Goal: Transaction & Acquisition: Purchase product/service

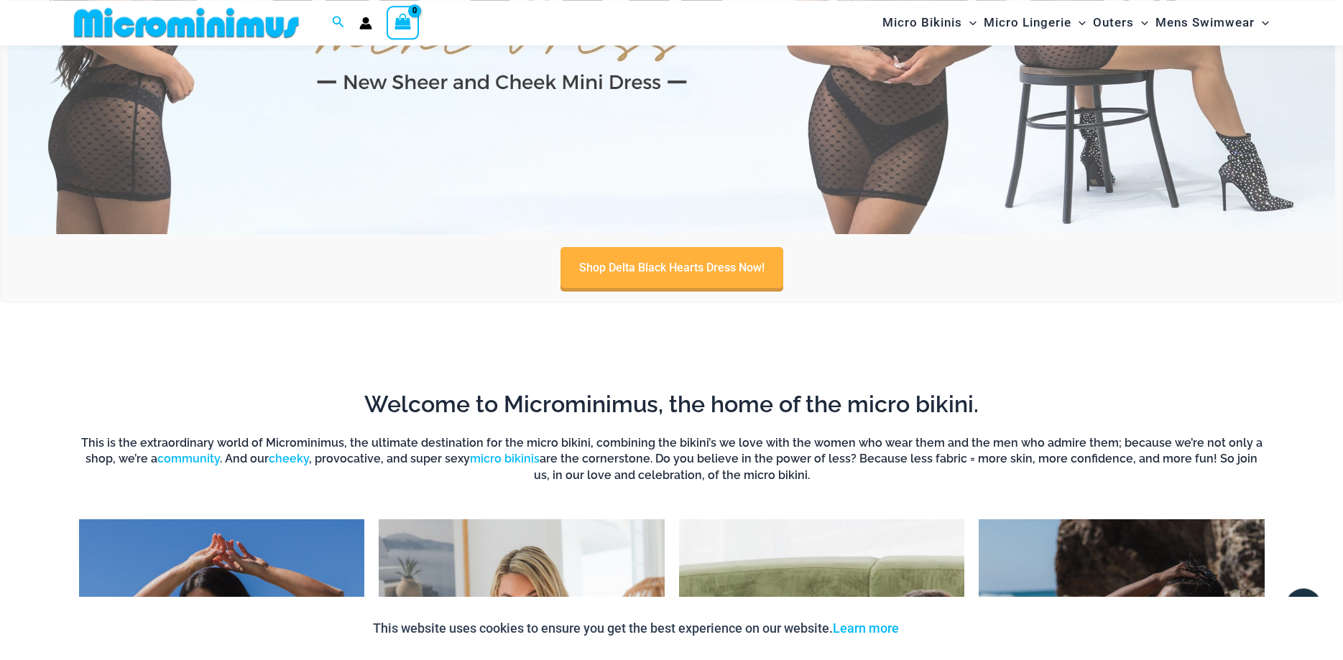
scroll to position [866, 0]
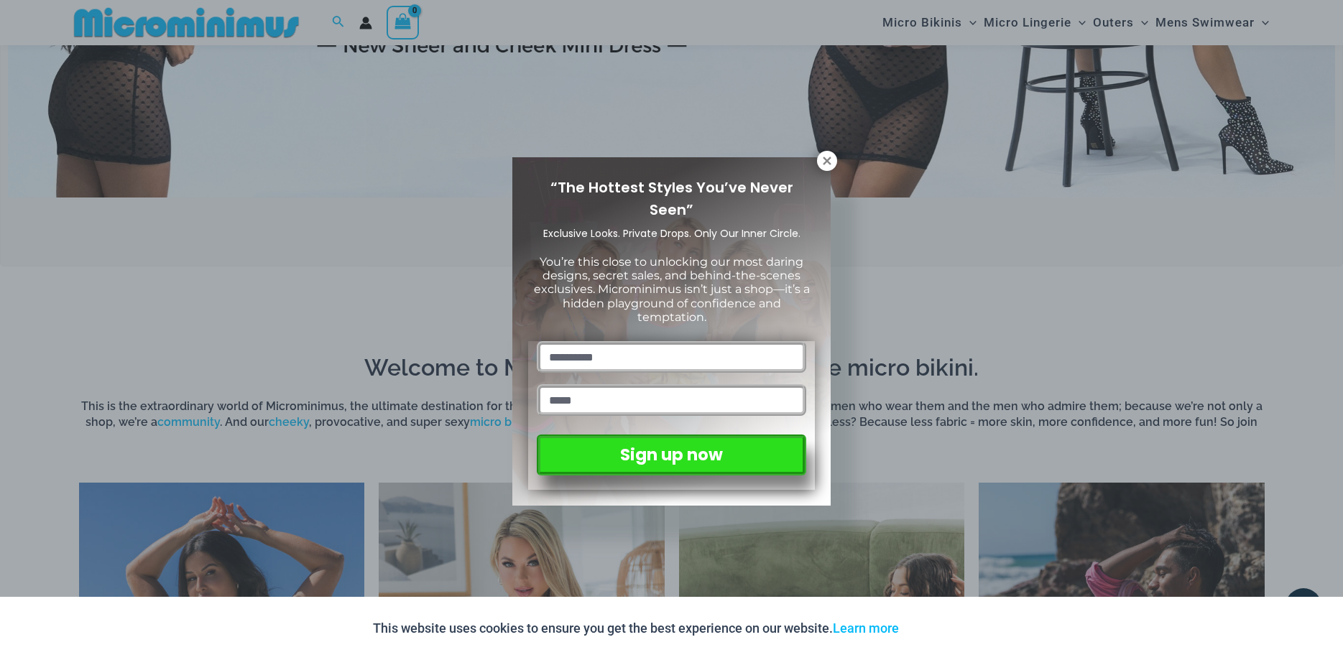
click at [827, 160] on icon at bounding box center [826, 161] width 8 height 8
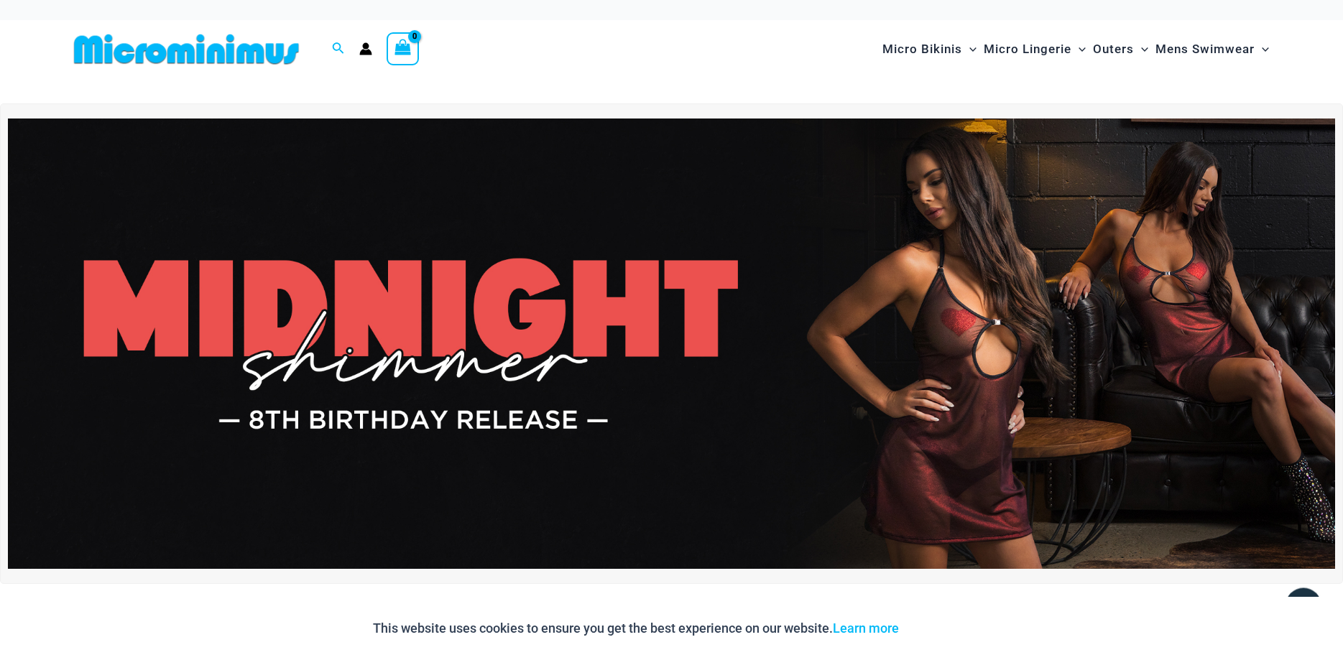
scroll to position [0, 0]
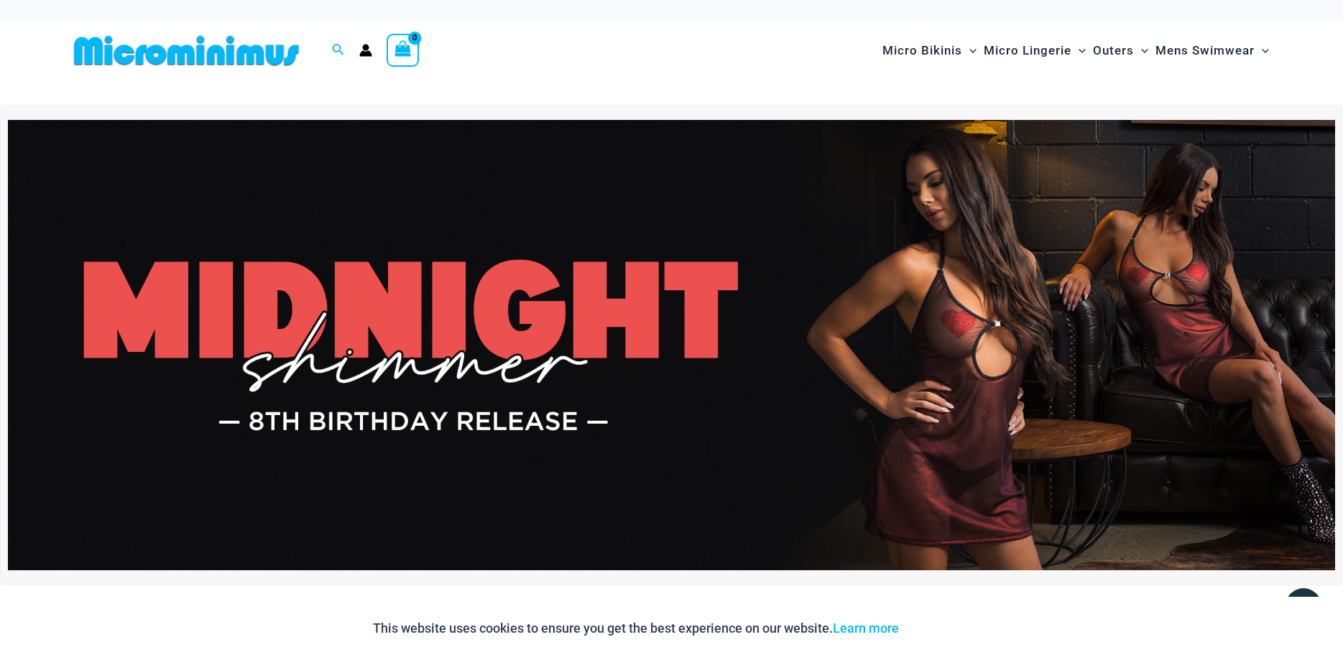
click at [955, 341] on img at bounding box center [671, 345] width 1327 height 451
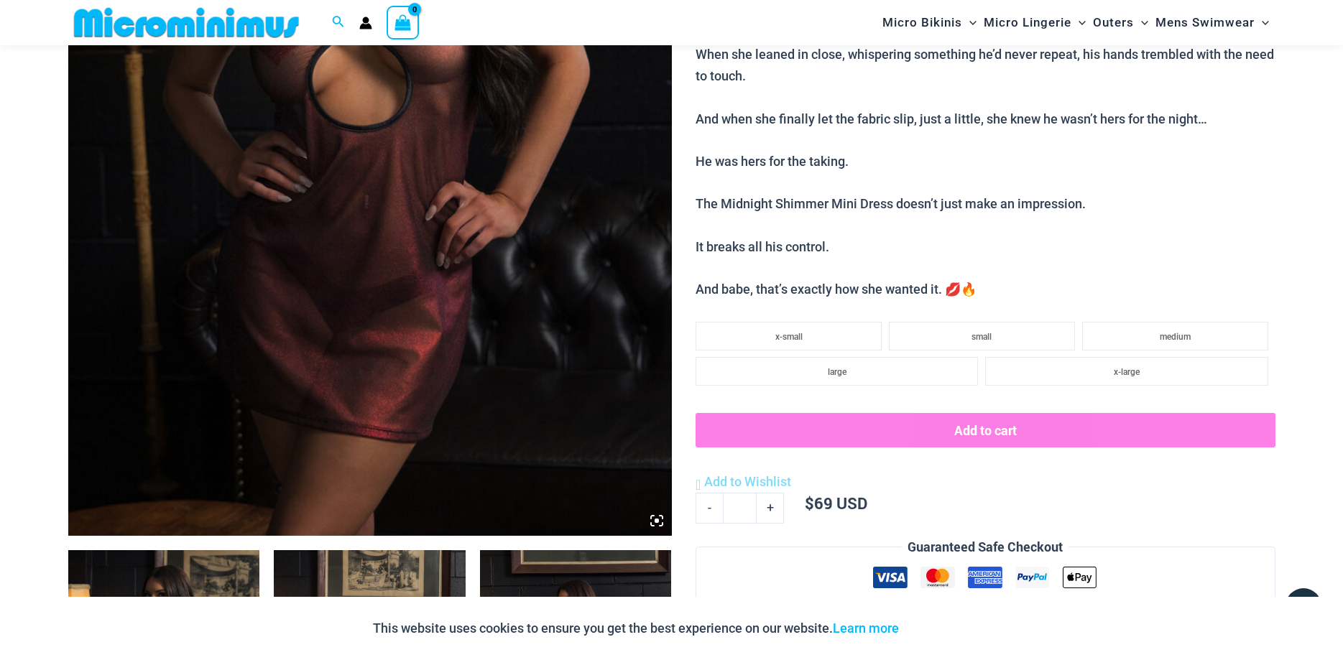
scroll to position [793, 0]
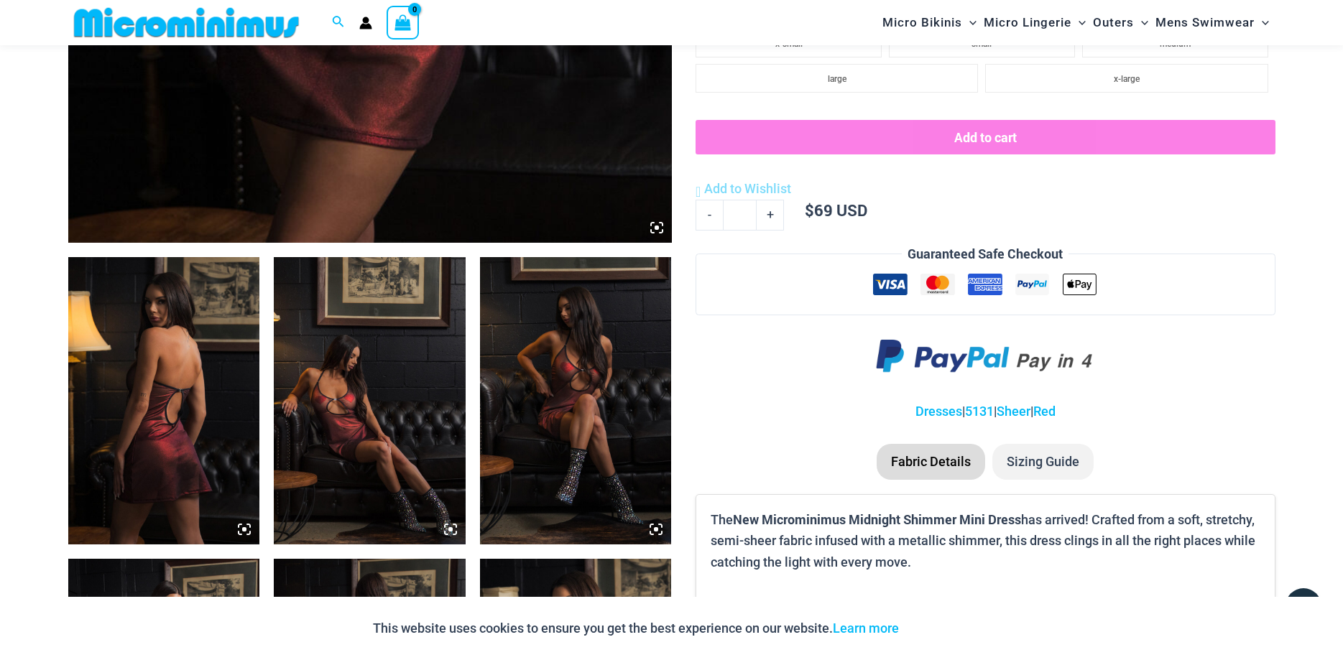
click at [396, 390] on img at bounding box center [370, 400] width 192 height 287
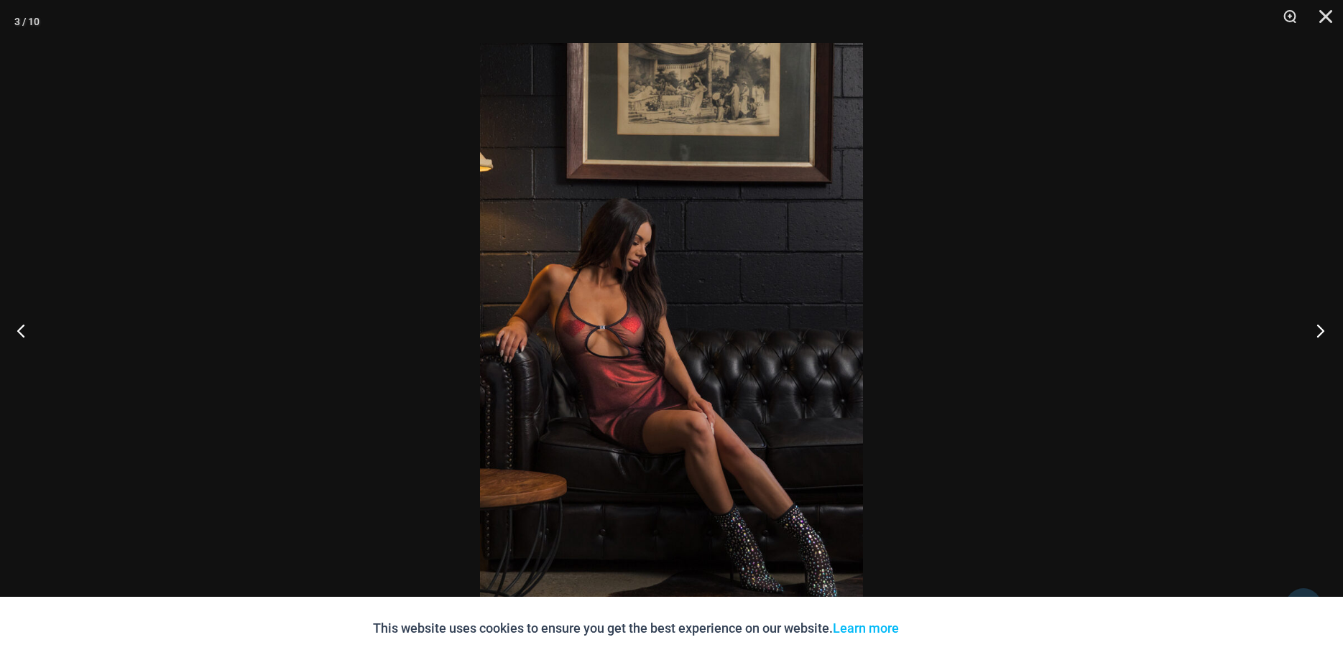
click at [1314, 330] on button "Next" at bounding box center [1316, 331] width 54 height 72
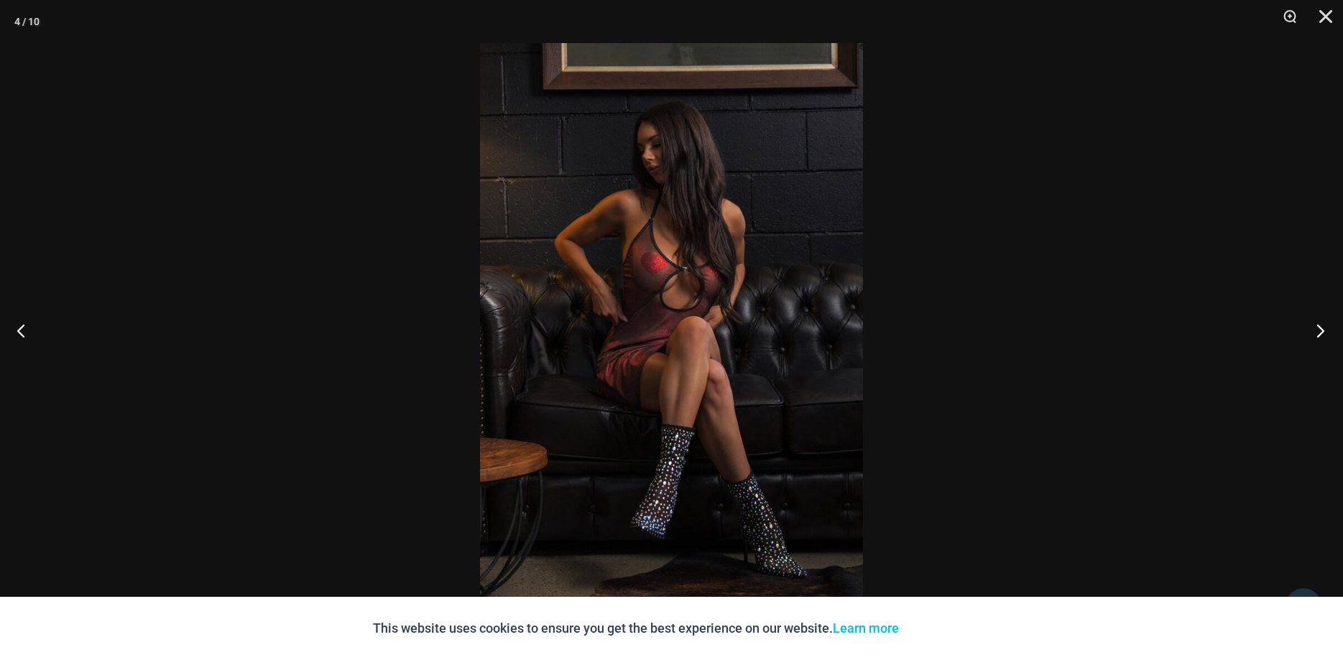
click at [1314, 330] on button "Next" at bounding box center [1316, 331] width 54 height 72
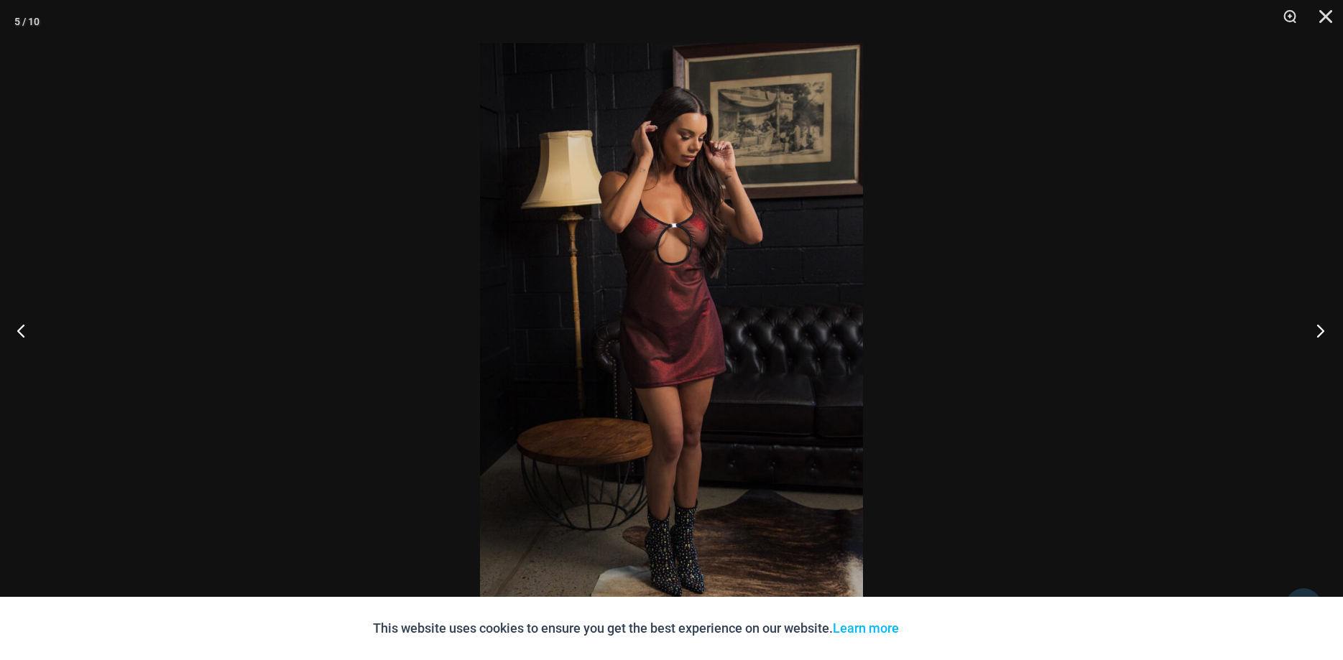
click at [1314, 330] on button "Next" at bounding box center [1316, 331] width 54 height 72
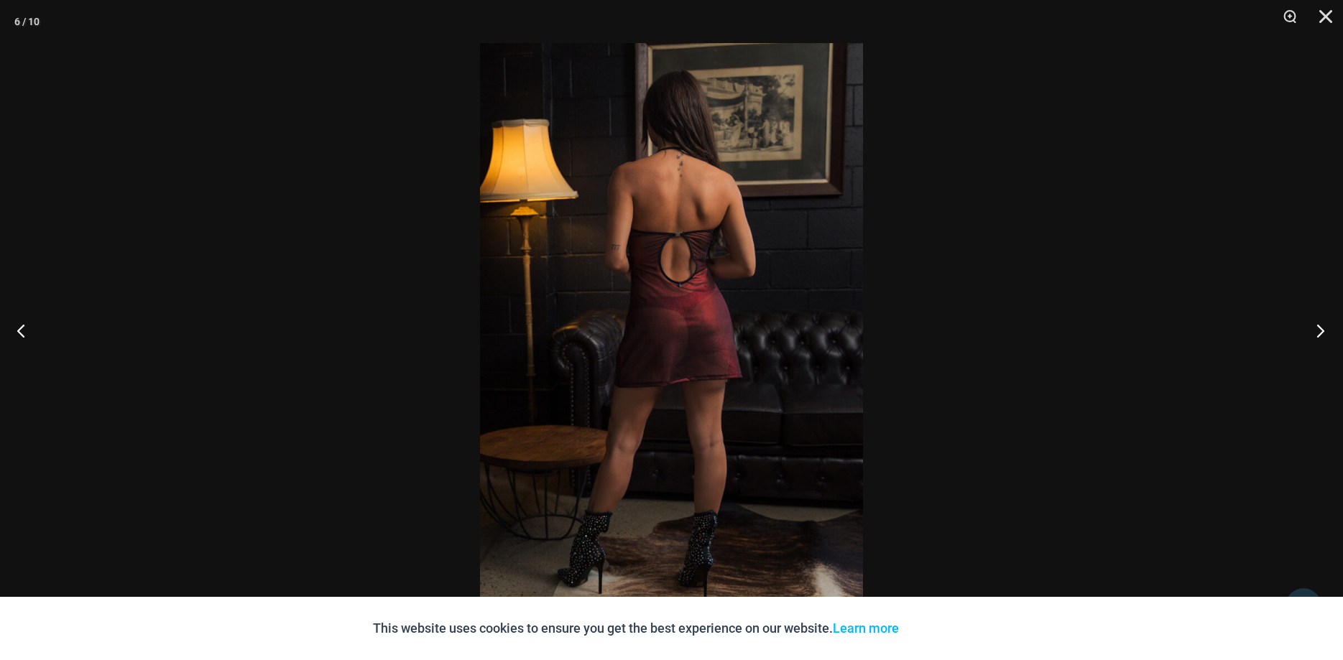
click at [1314, 330] on button "Next" at bounding box center [1316, 331] width 54 height 72
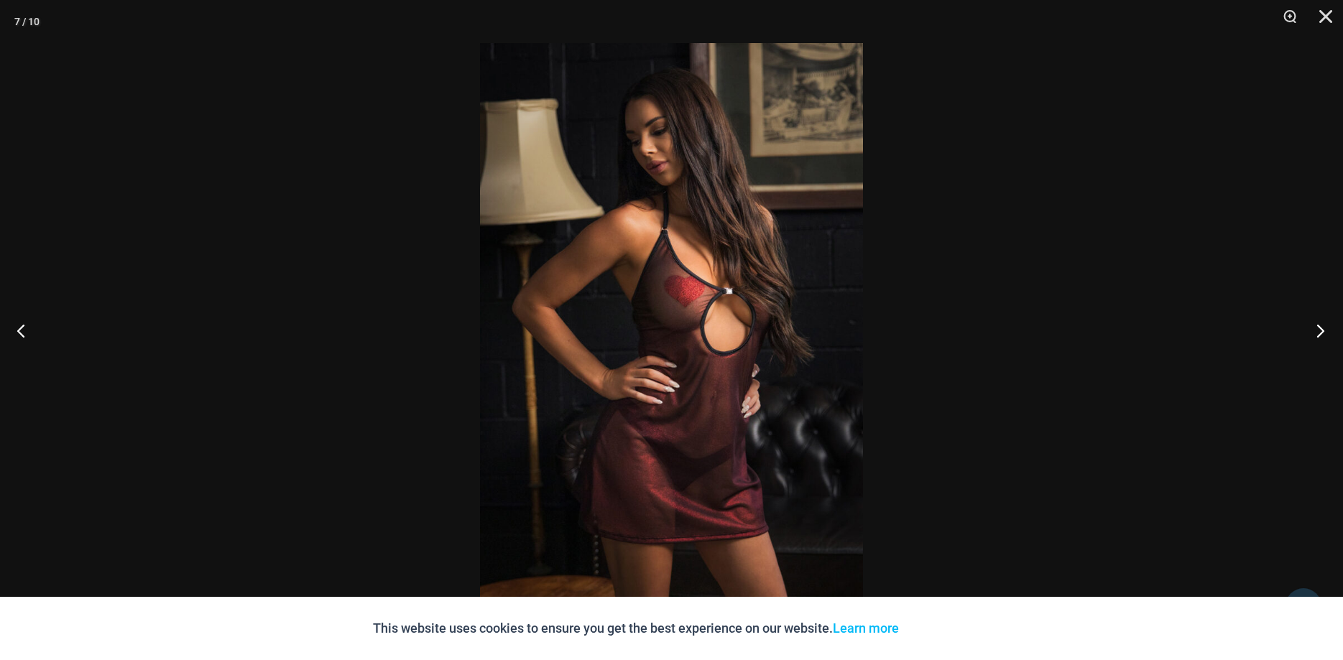
click at [1314, 330] on button "Next" at bounding box center [1316, 331] width 54 height 72
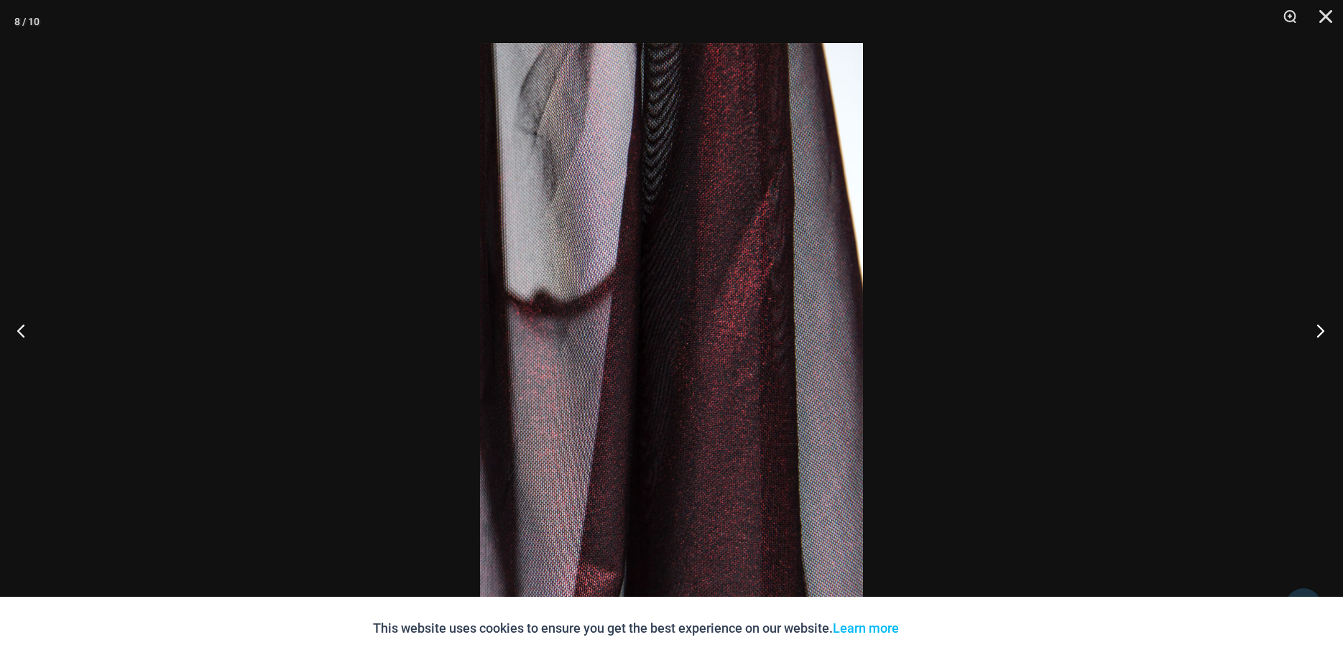
click at [1314, 330] on button "Next" at bounding box center [1316, 331] width 54 height 72
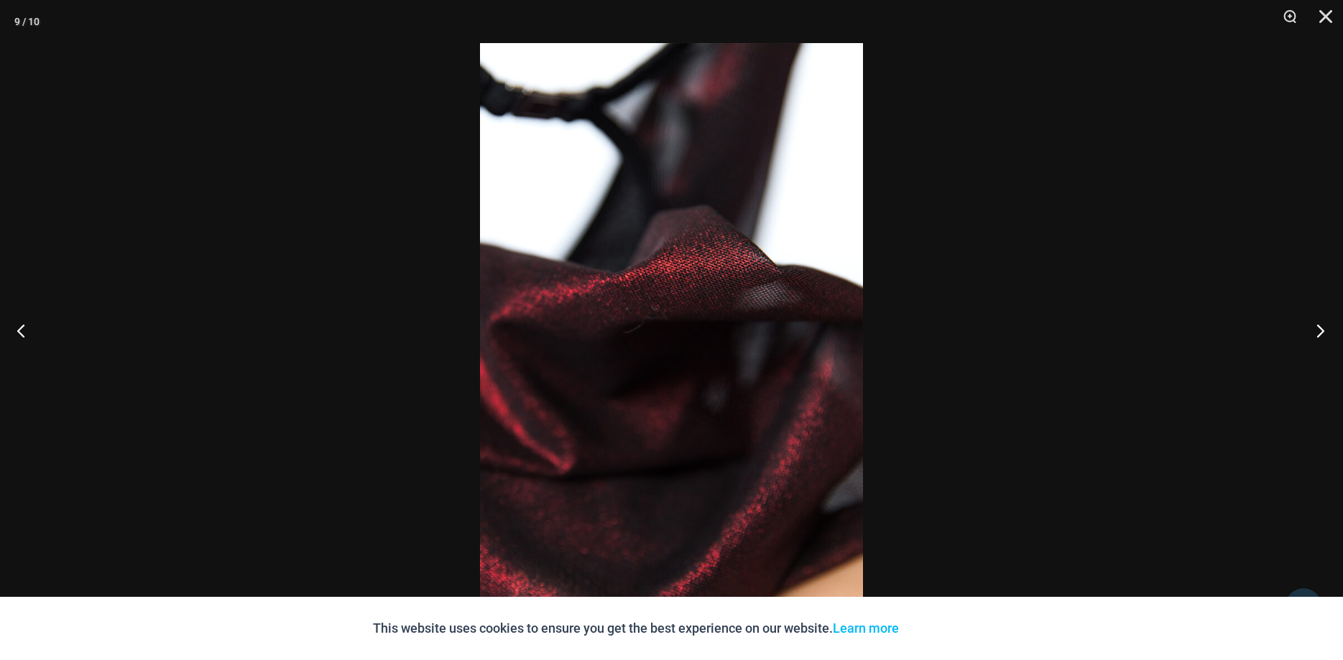
click at [1314, 330] on button "Next" at bounding box center [1316, 331] width 54 height 72
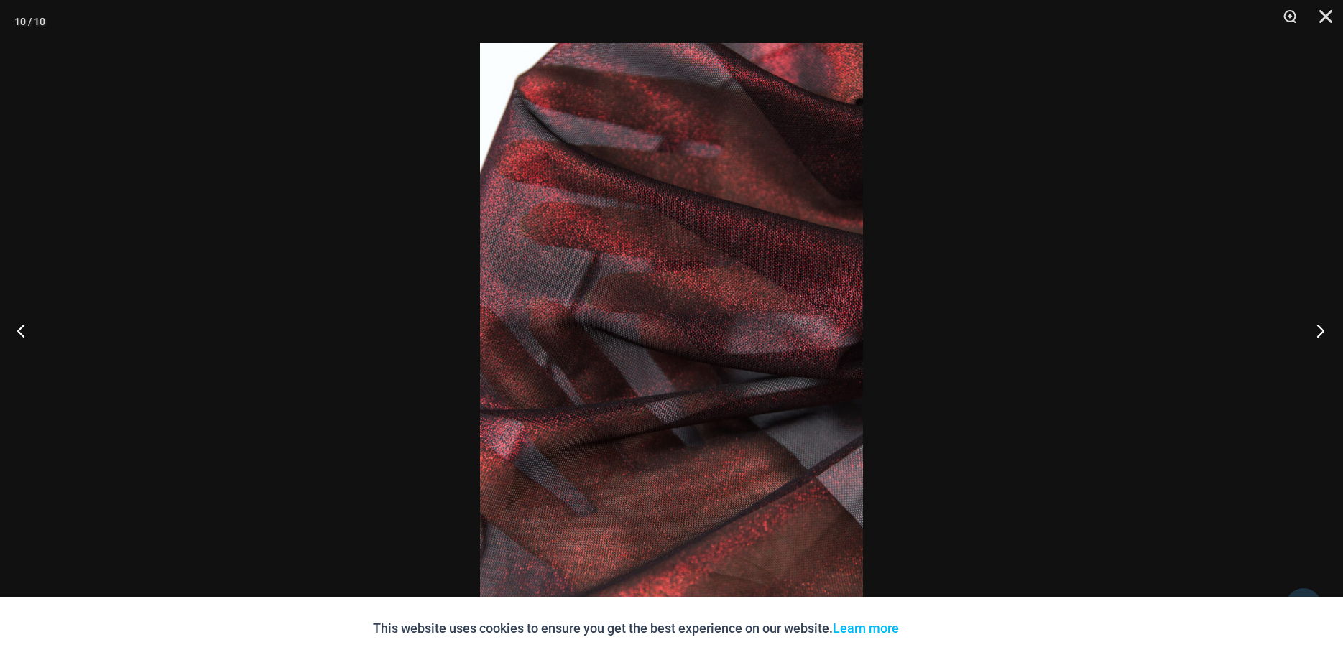
click at [1314, 330] on button "Next" at bounding box center [1316, 331] width 54 height 72
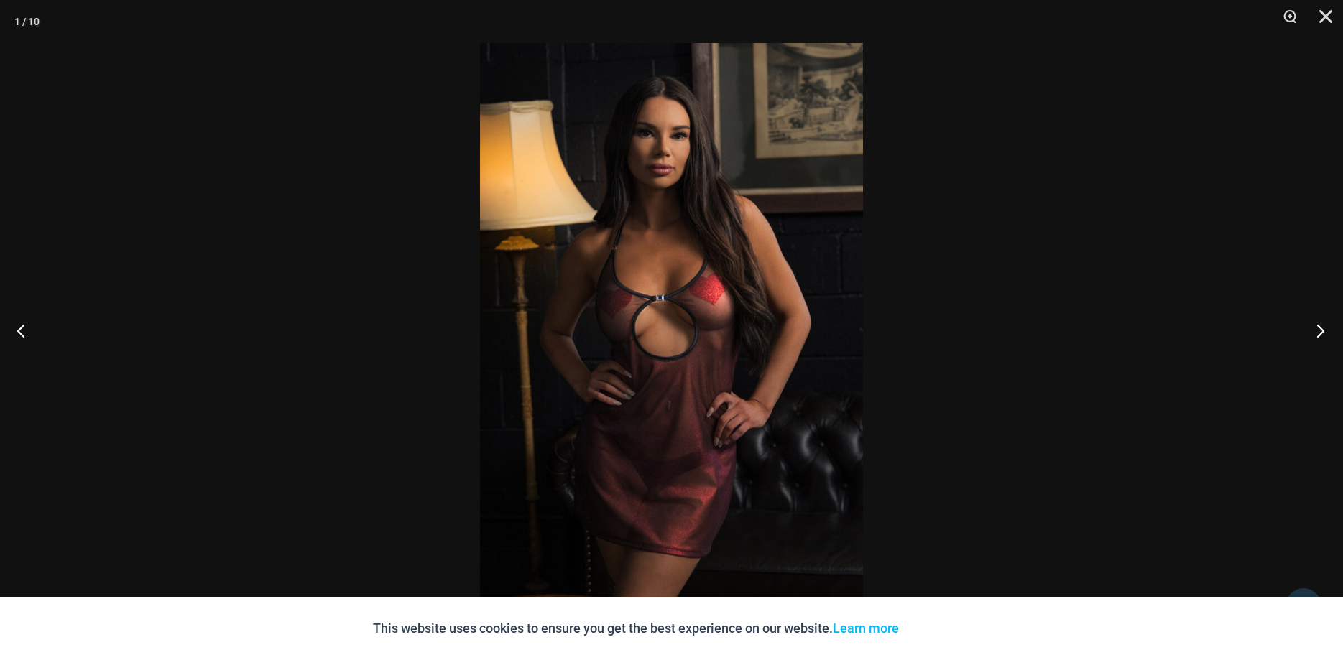
click at [1314, 330] on button "Next" at bounding box center [1316, 331] width 54 height 72
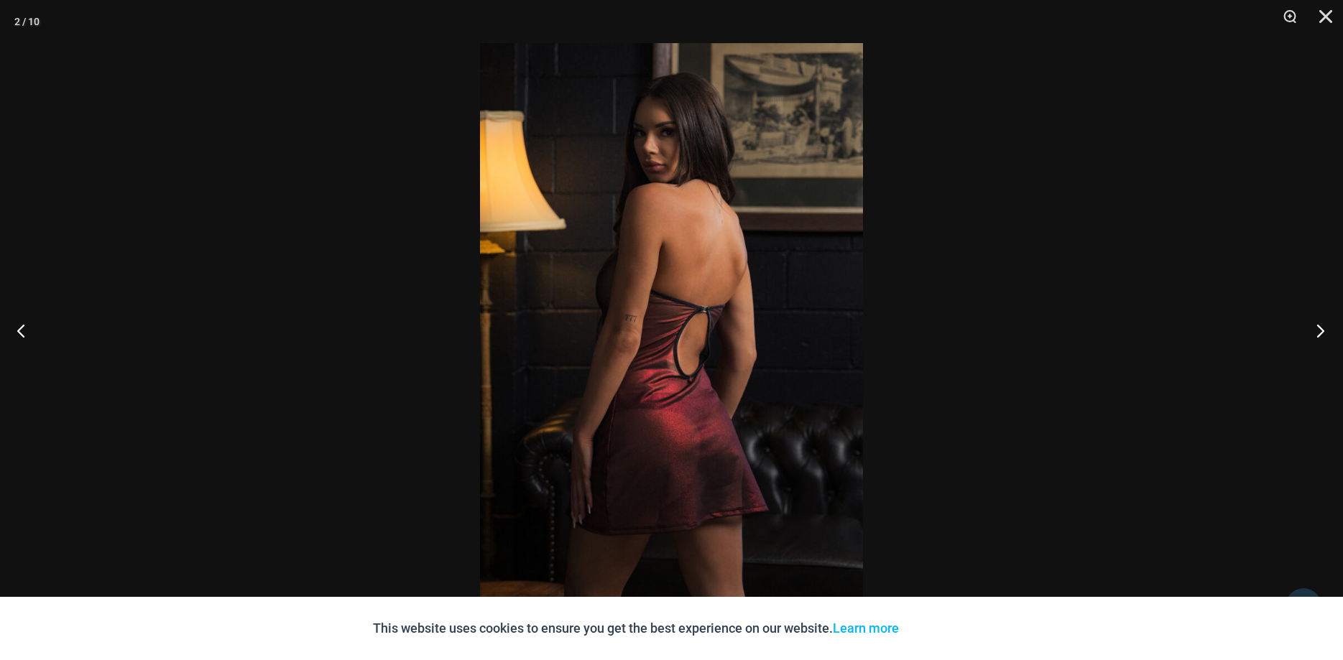
click at [1314, 330] on button "Next" at bounding box center [1316, 331] width 54 height 72
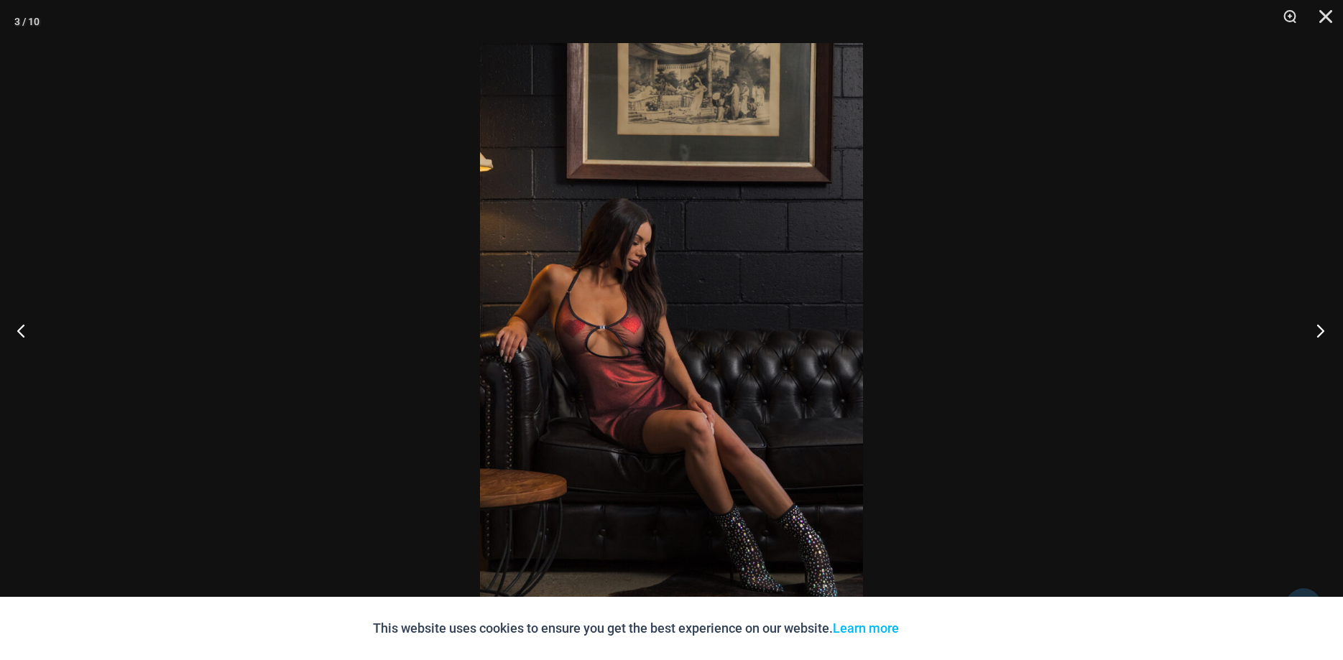
click at [1314, 330] on button "Next" at bounding box center [1316, 331] width 54 height 72
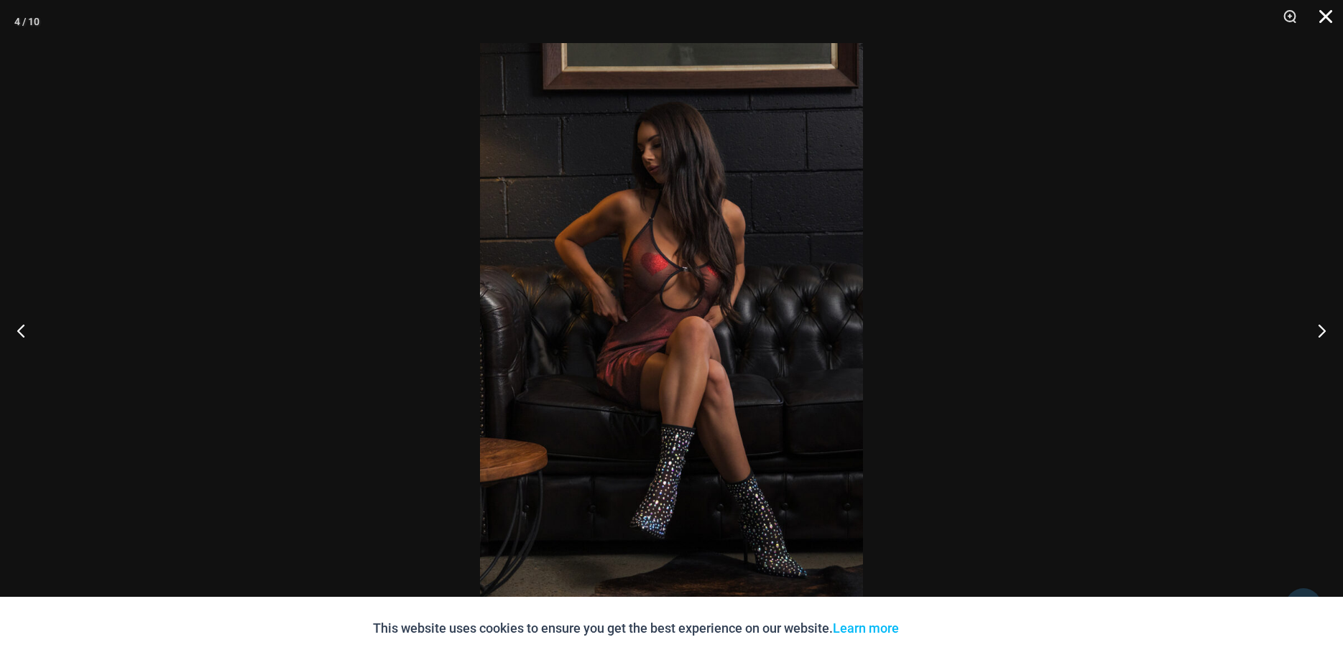
click at [1324, 12] on button "Close" at bounding box center [1320, 21] width 36 height 43
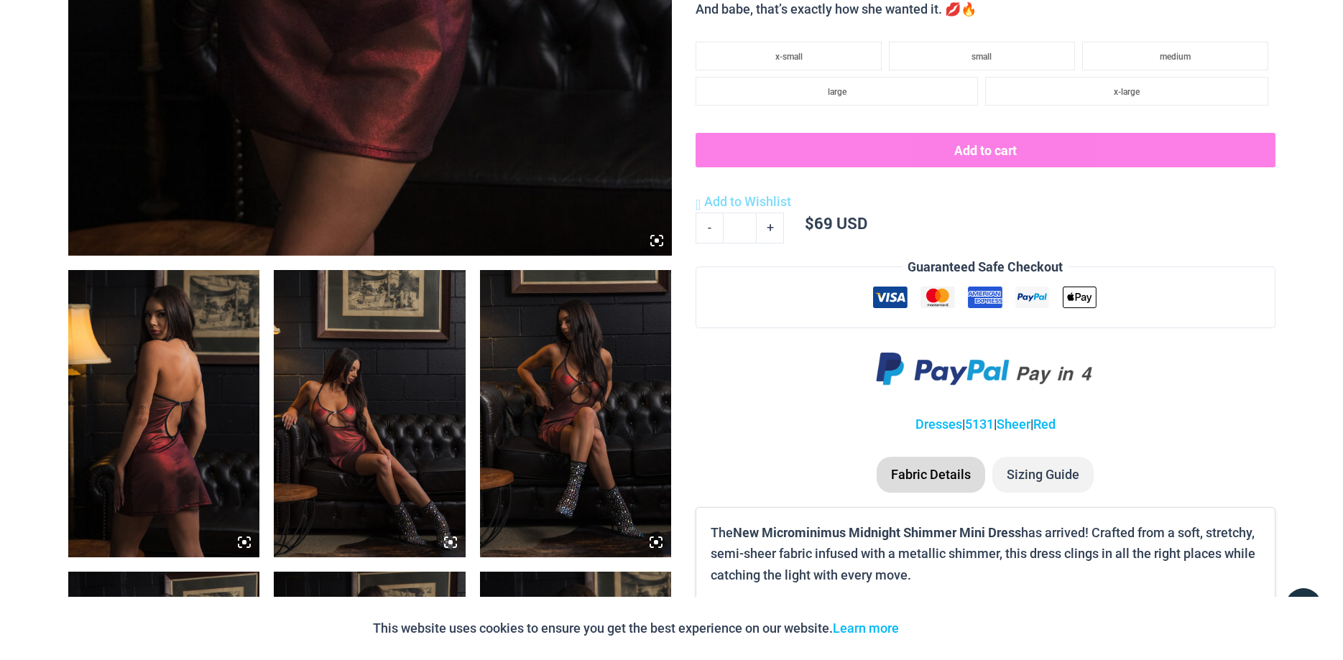
scroll to position [0, 0]
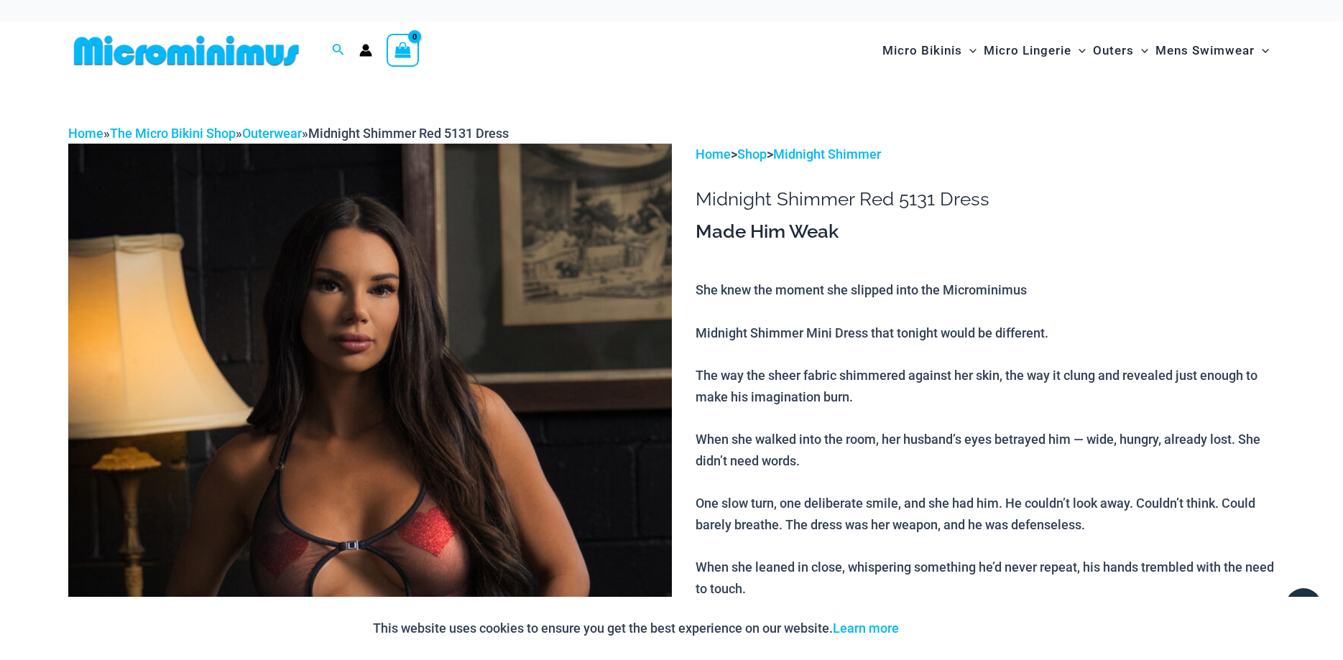
click at [216, 54] on img at bounding box center [186, 50] width 236 height 32
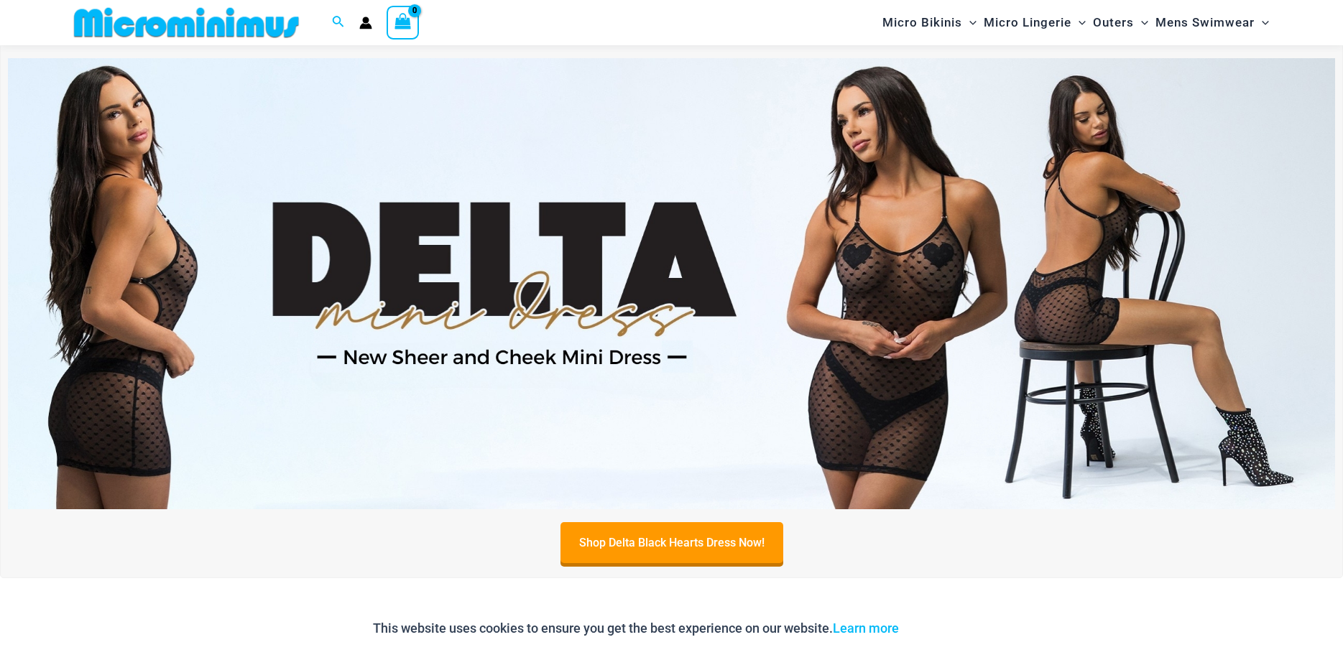
scroll to position [575, 0]
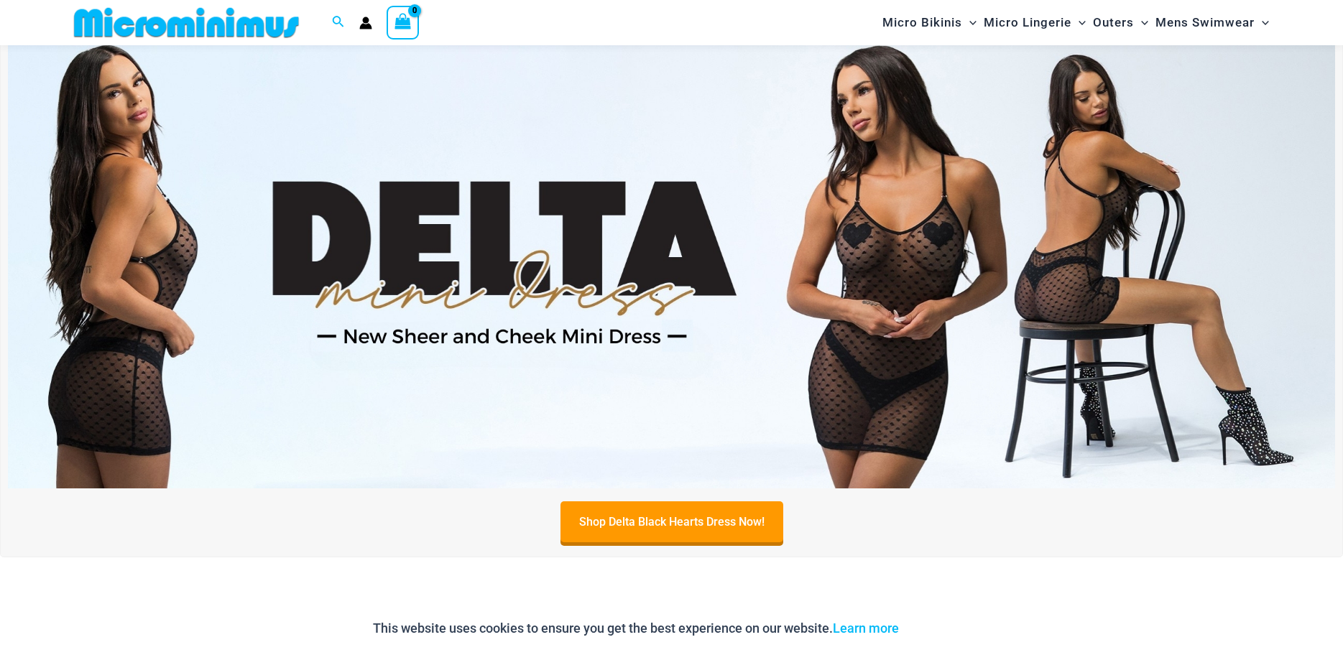
click at [904, 297] on img at bounding box center [671, 262] width 1327 height 451
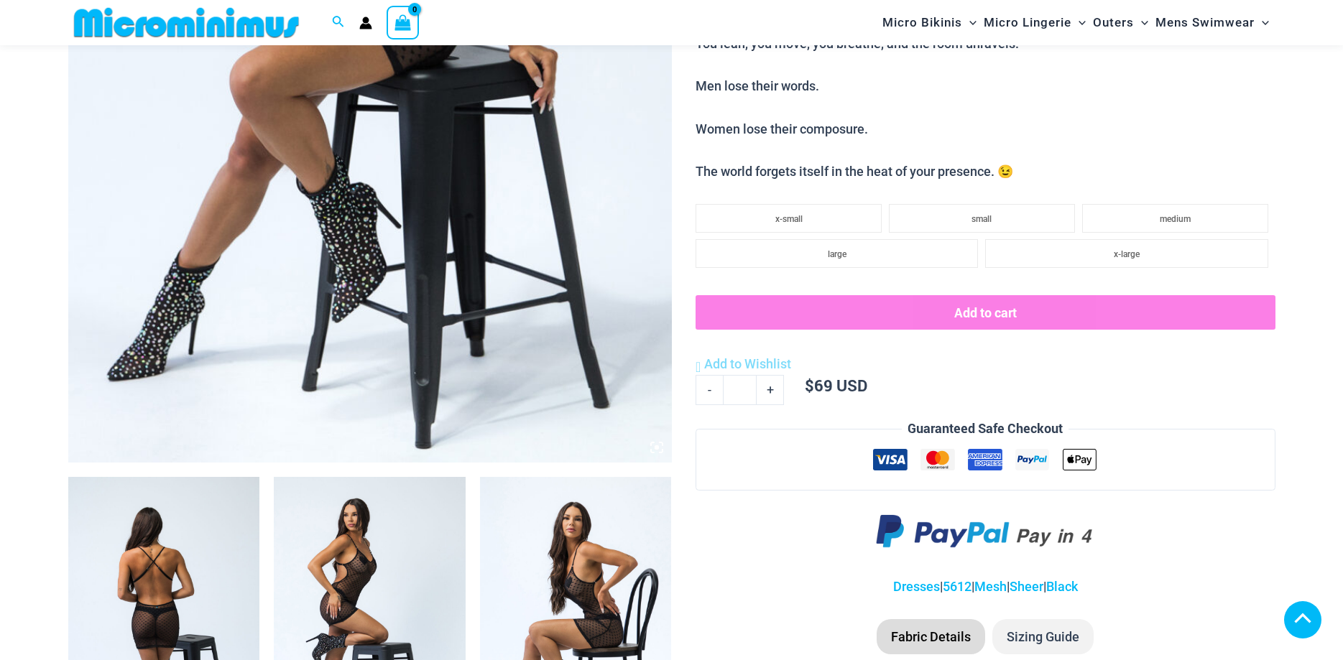
scroll to position [793, 0]
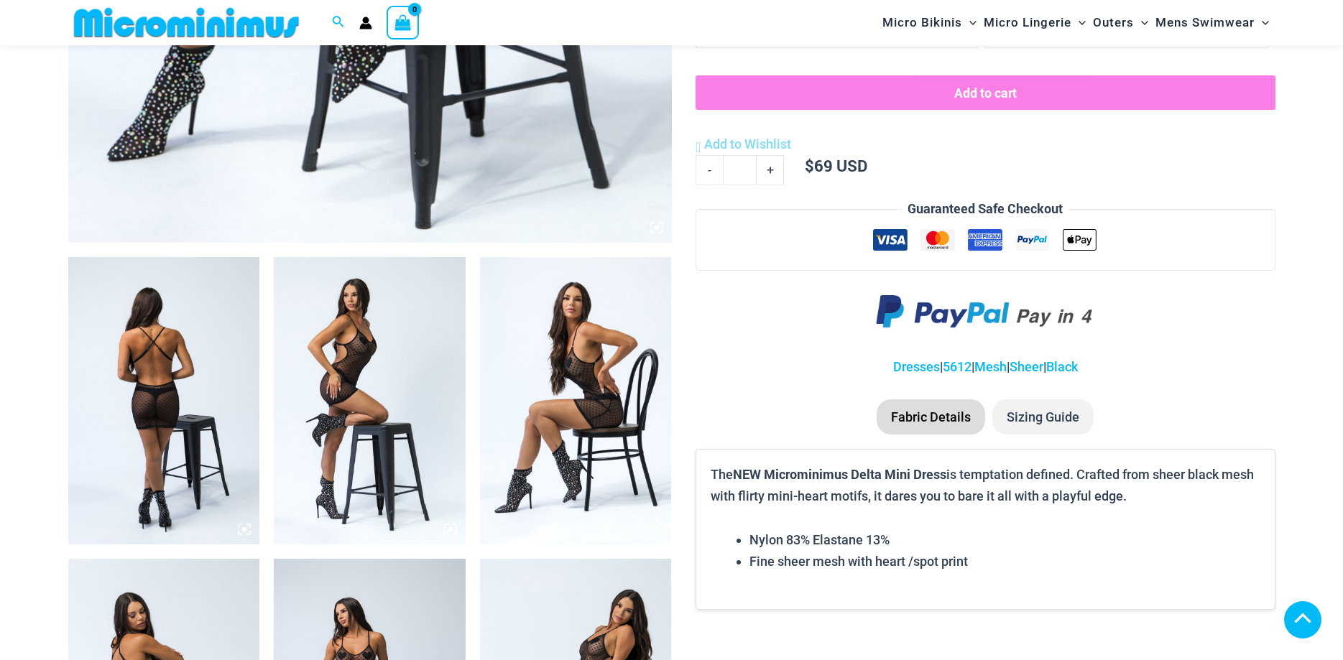
click at [167, 343] on img at bounding box center [164, 400] width 192 height 287
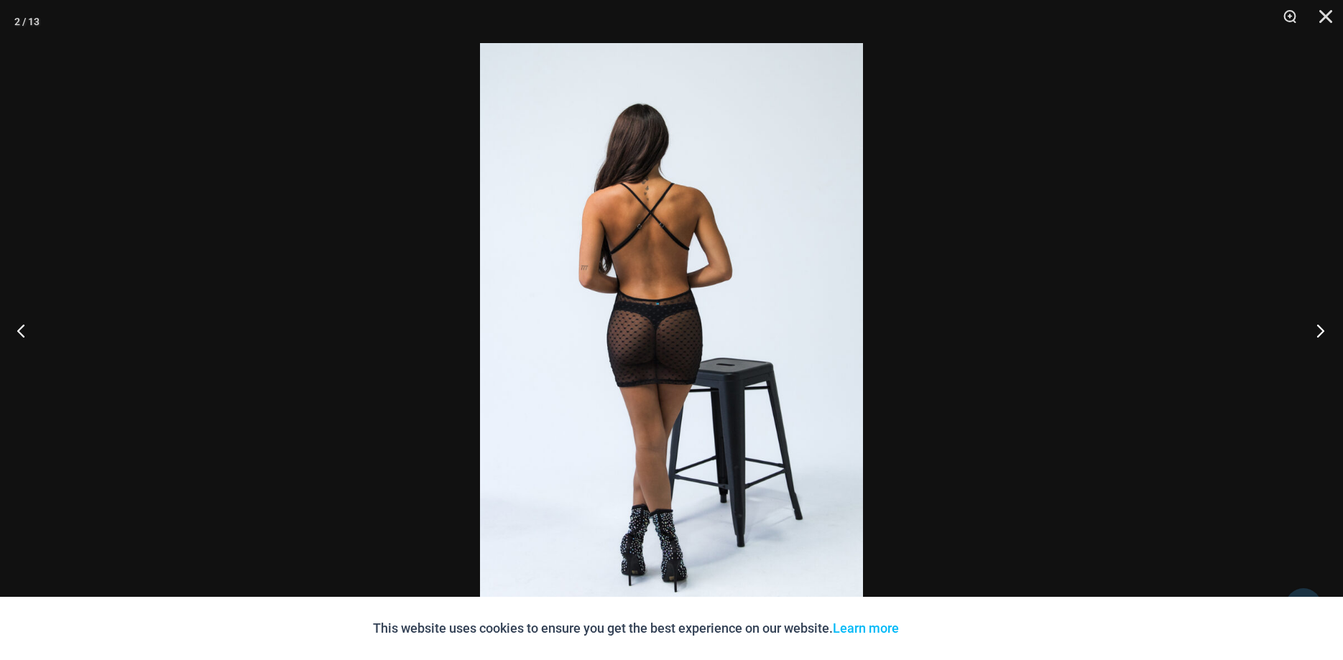
click at [1320, 325] on button "Next" at bounding box center [1316, 331] width 54 height 72
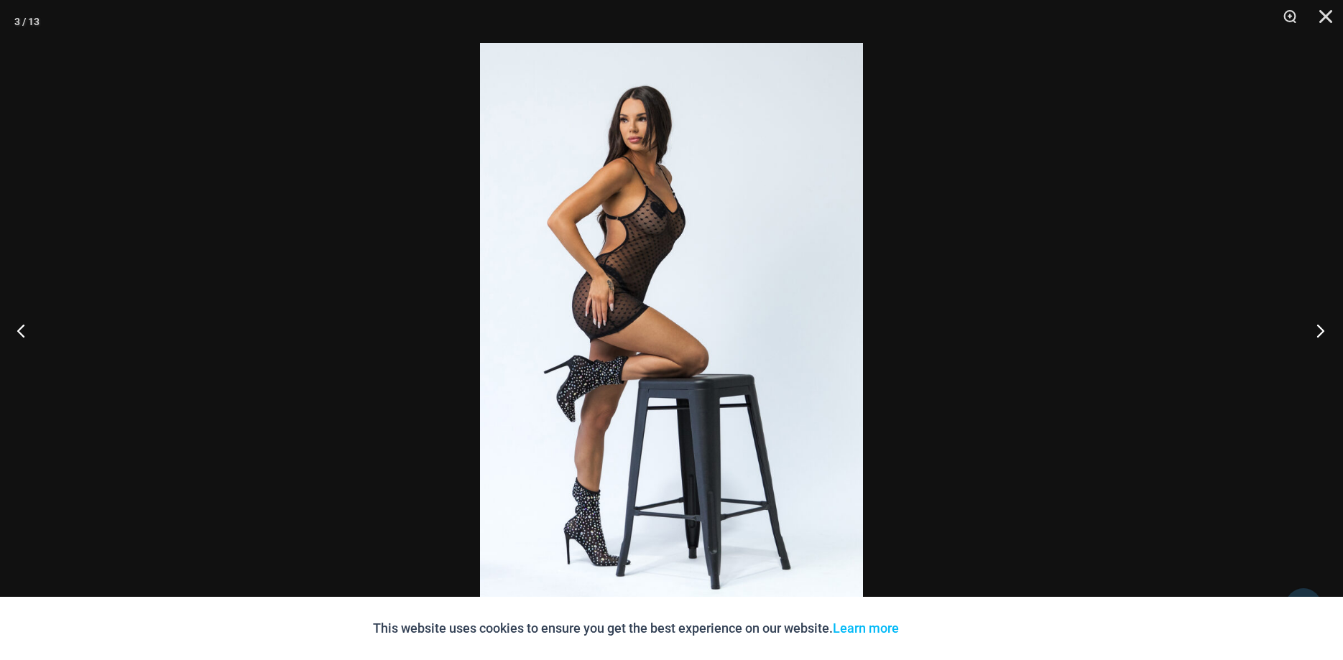
click at [1320, 325] on button "Next" at bounding box center [1316, 331] width 54 height 72
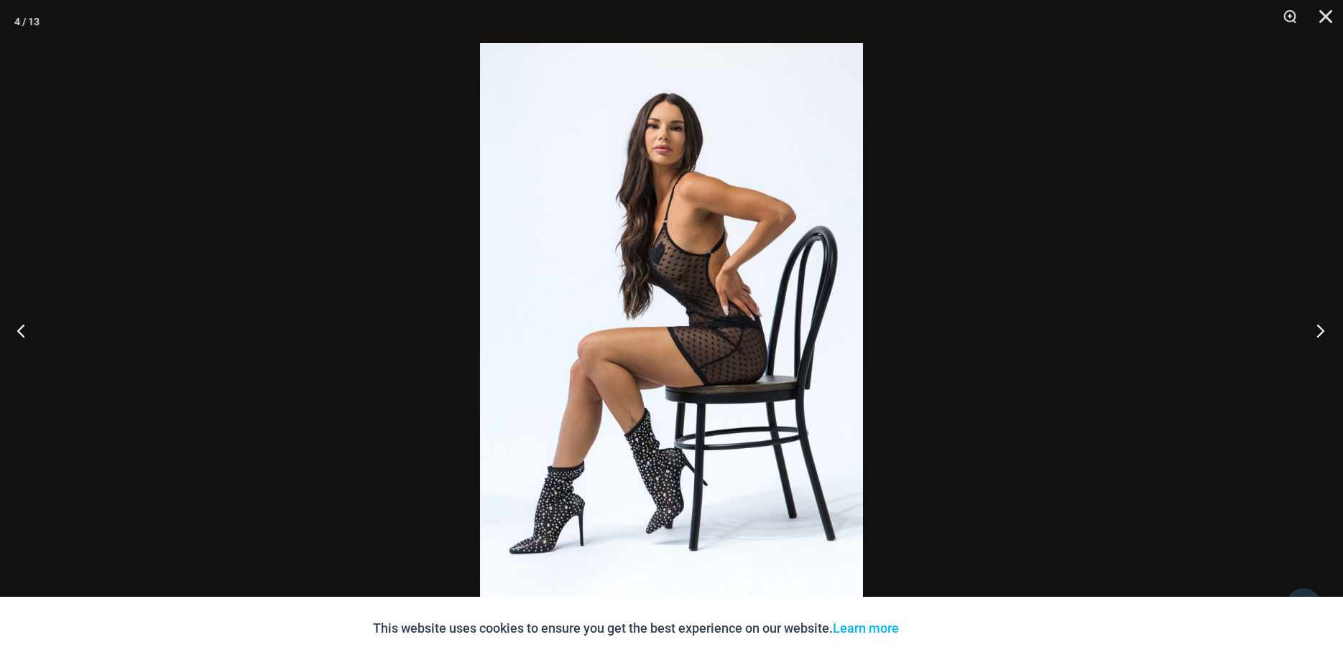
click at [1320, 325] on button "Next" at bounding box center [1316, 331] width 54 height 72
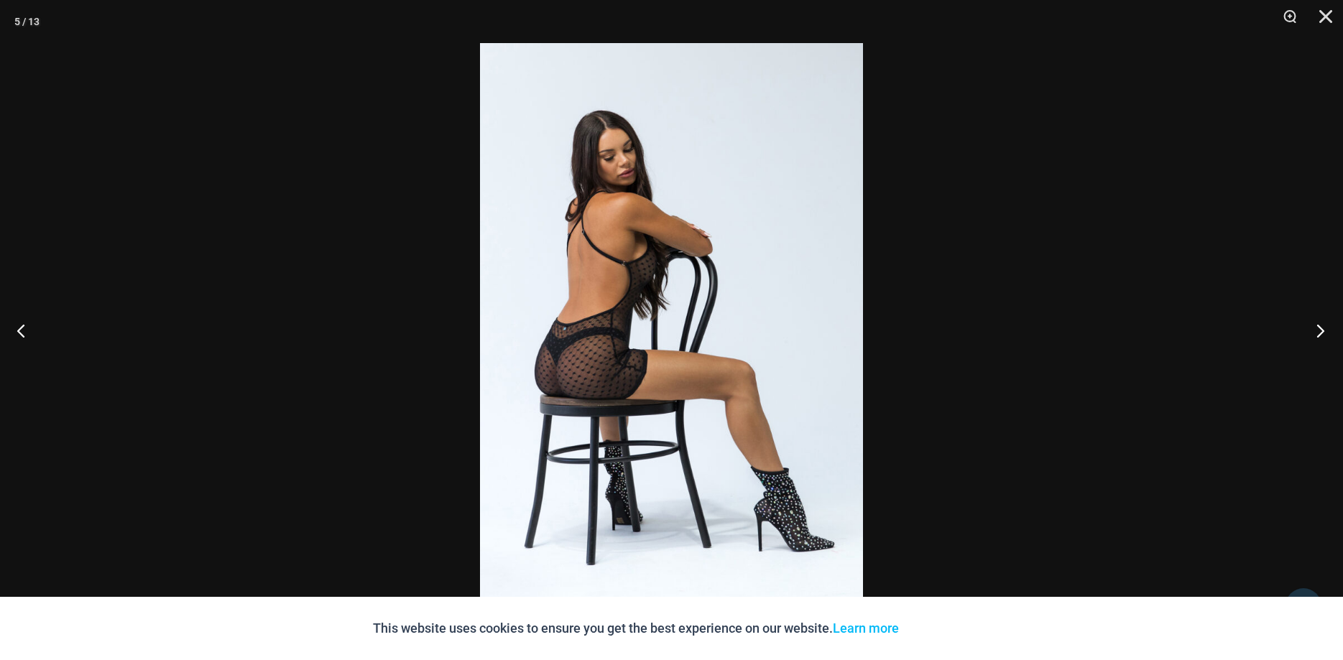
click at [1320, 325] on button "Next" at bounding box center [1316, 331] width 54 height 72
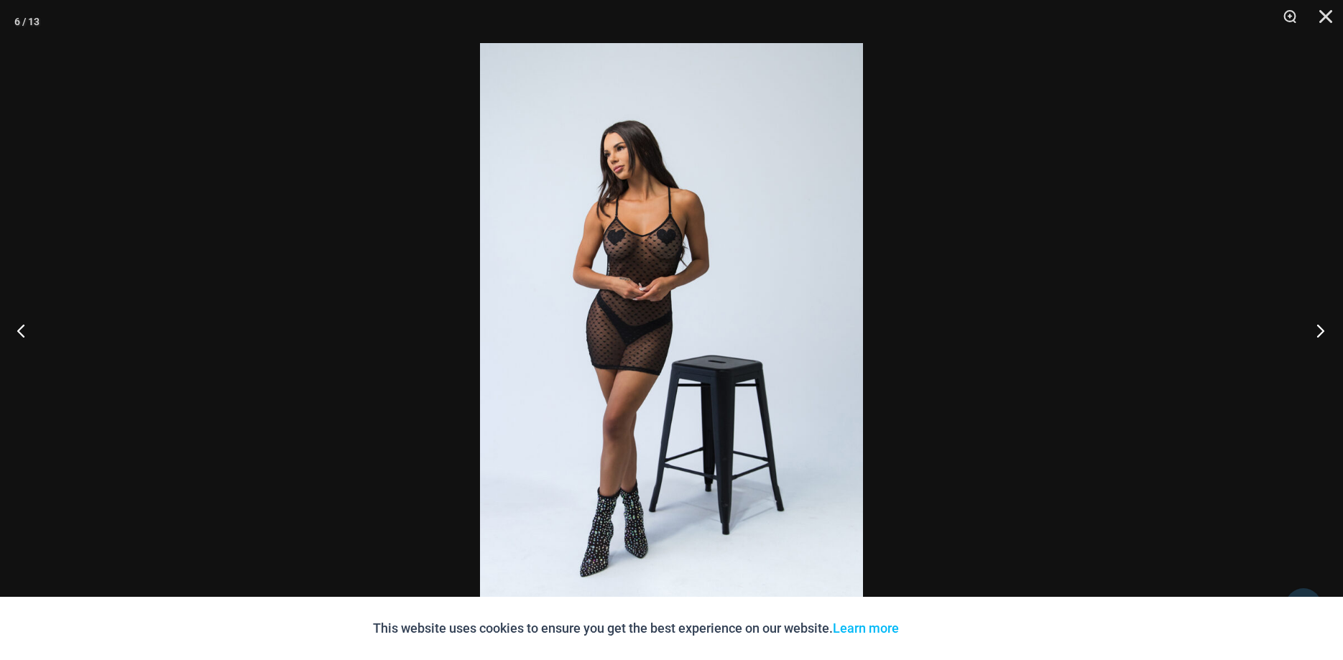
click at [1320, 325] on button "Next" at bounding box center [1316, 331] width 54 height 72
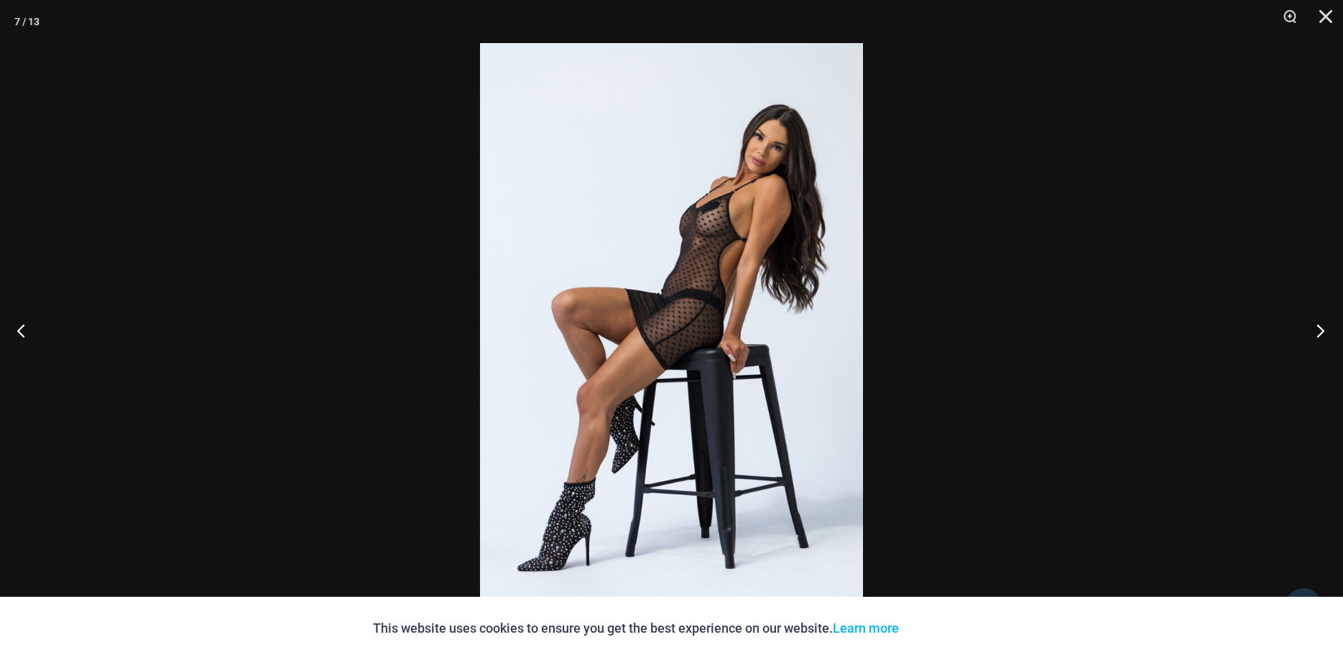
click at [1320, 325] on button "Next" at bounding box center [1316, 331] width 54 height 72
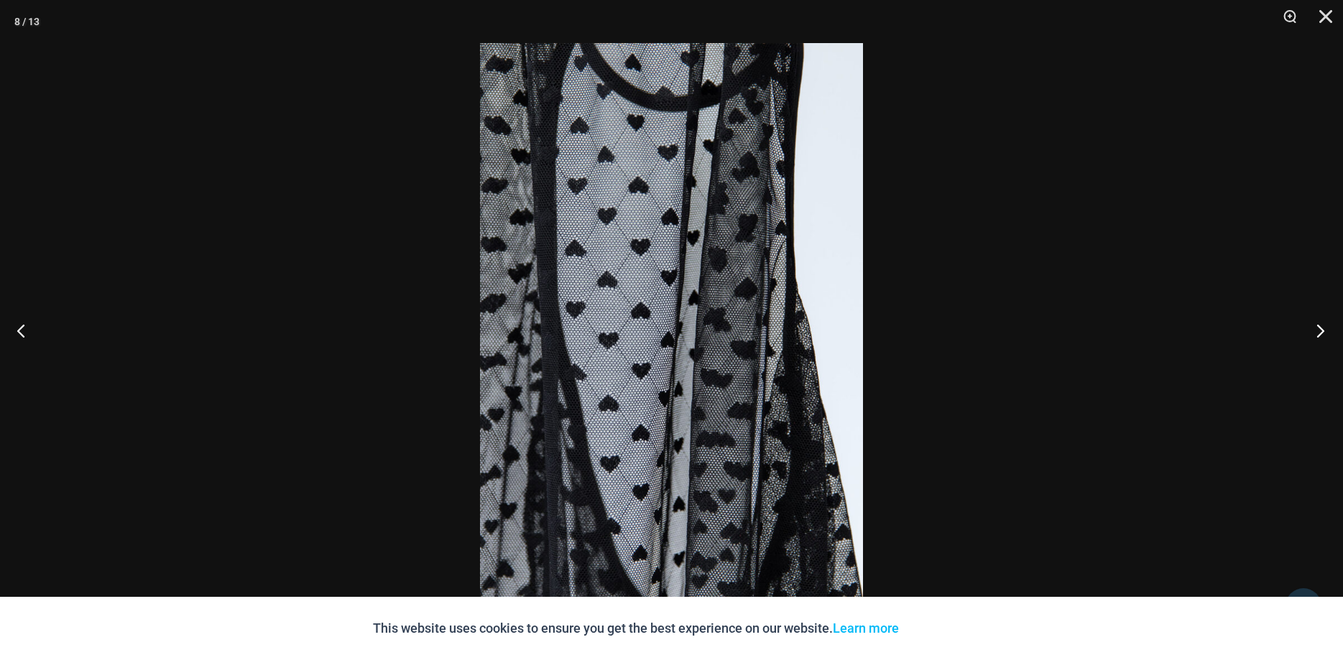
click at [1320, 325] on button "Next" at bounding box center [1316, 331] width 54 height 72
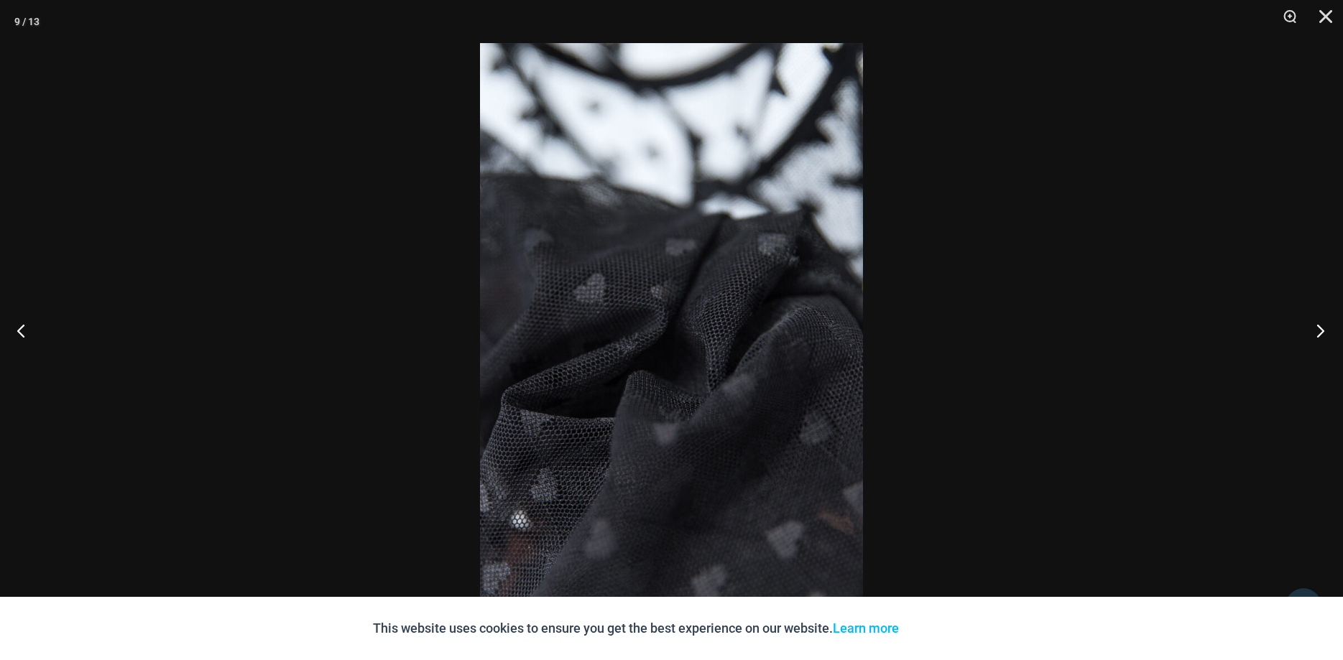
click at [1320, 325] on button "Next" at bounding box center [1316, 331] width 54 height 72
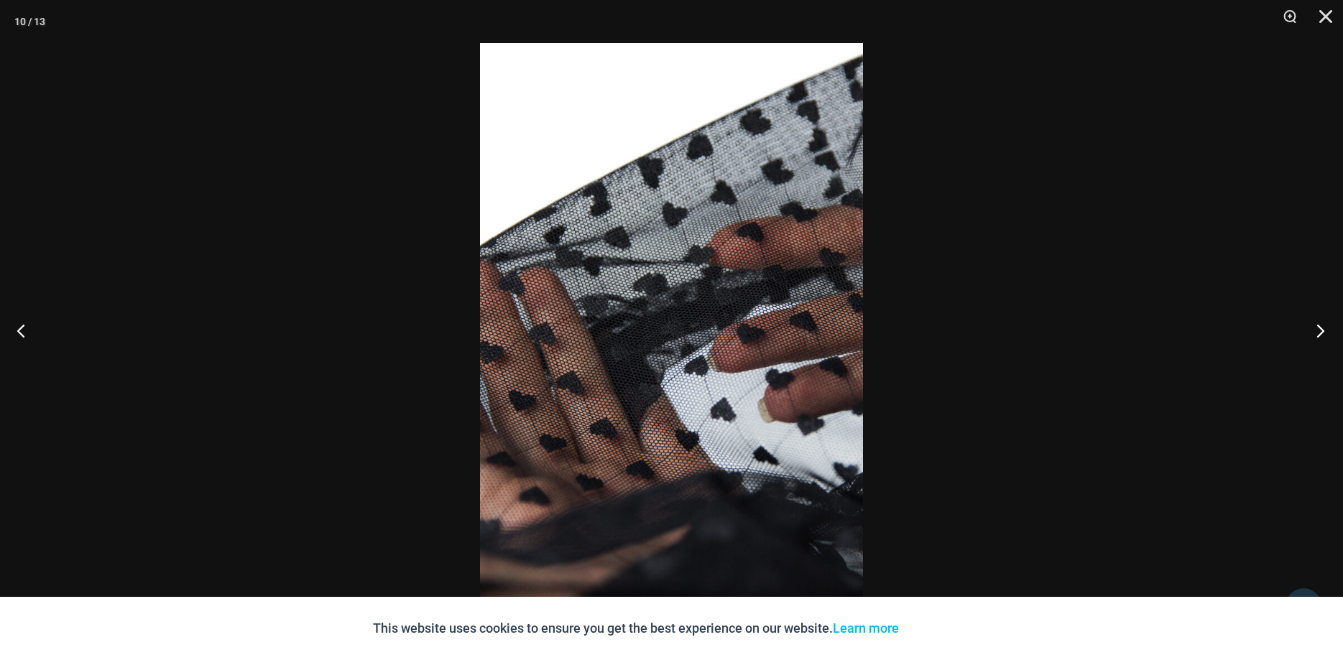
click at [1320, 325] on button "Next" at bounding box center [1316, 331] width 54 height 72
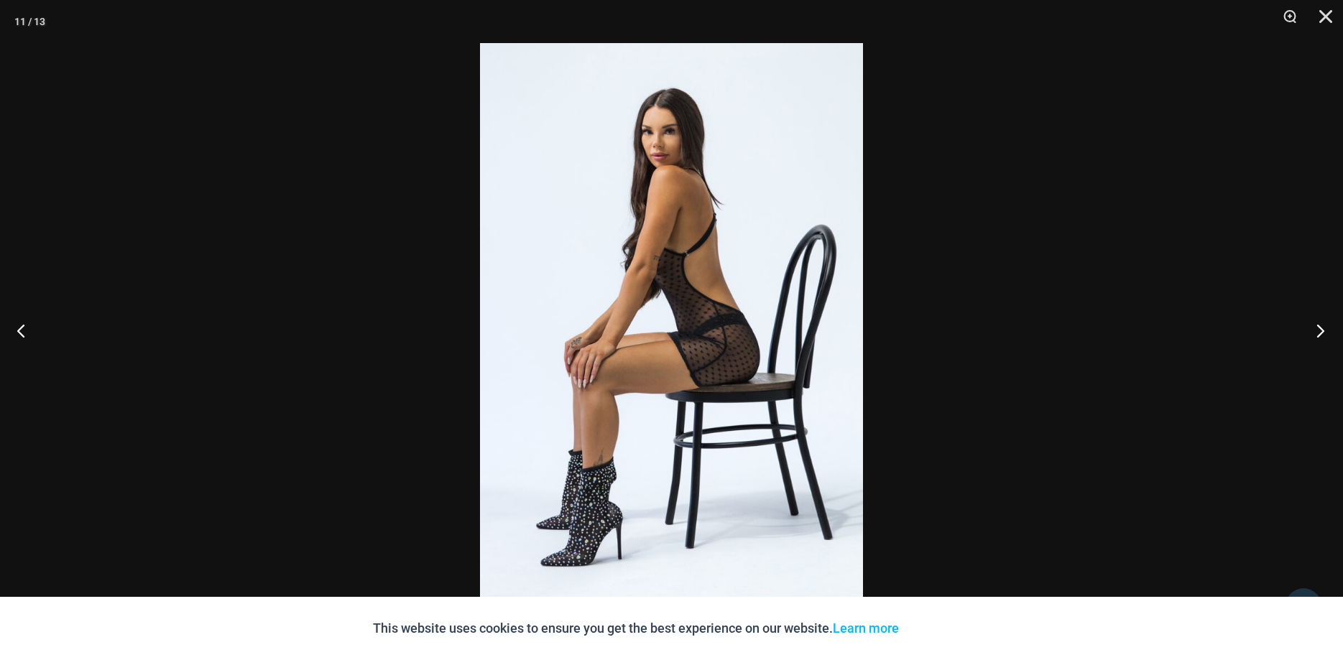
click at [1320, 325] on button "Next" at bounding box center [1316, 331] width 54 height 72
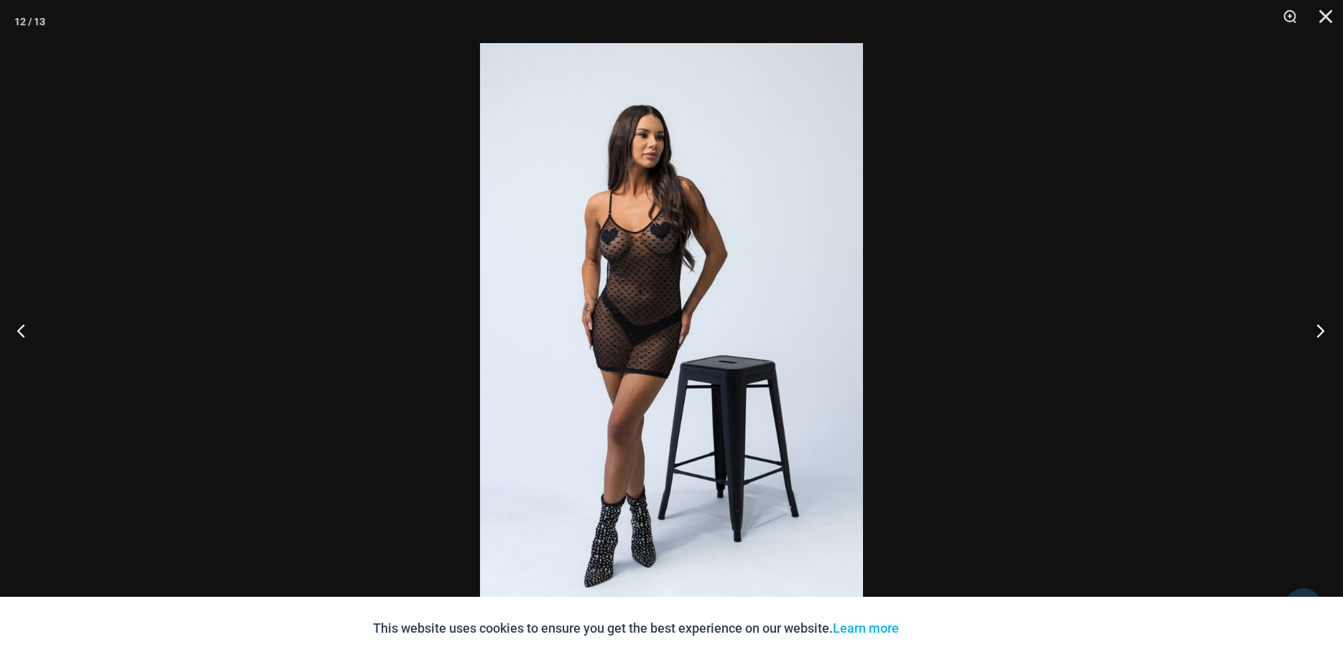
click at [1320, 325] on button "Next" at bounding box center [1316, 331] width 54 height 72
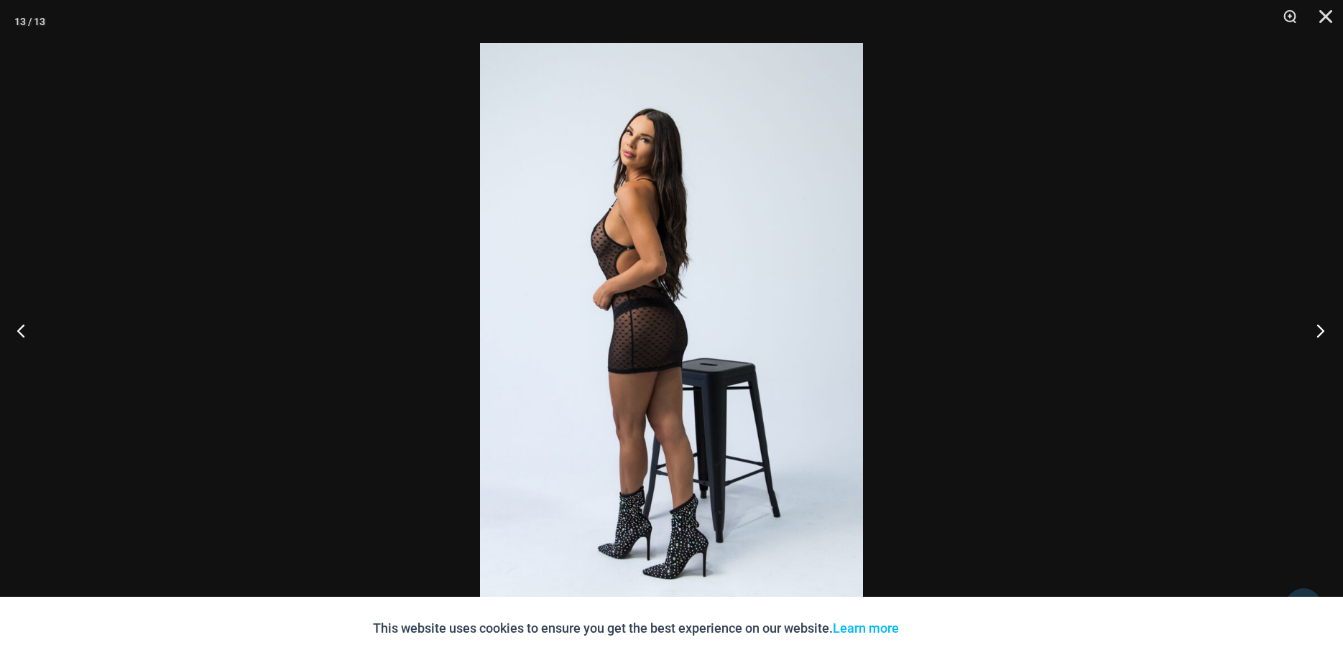
click at [1320, 325] on button "Next" at bounding box center [1316, 331] width 54 height 72
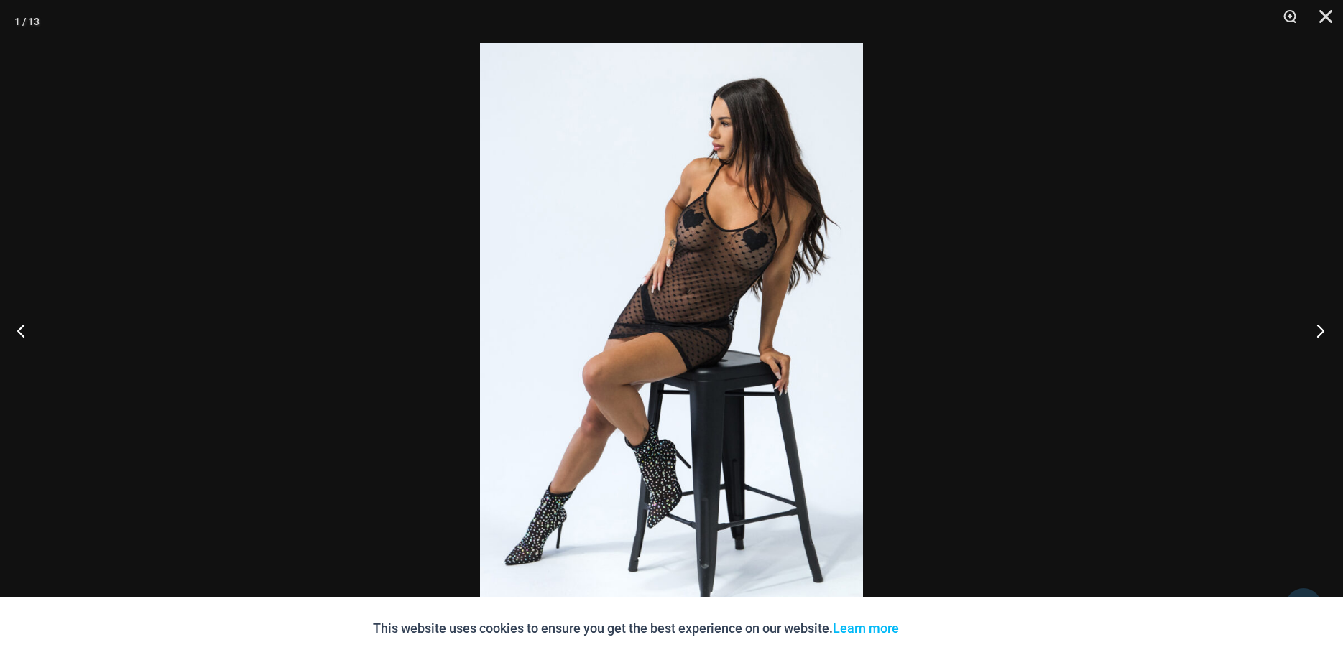
click at [1320, 325] on button "Next" at bounding box center [1316, 331] width 54 height 72
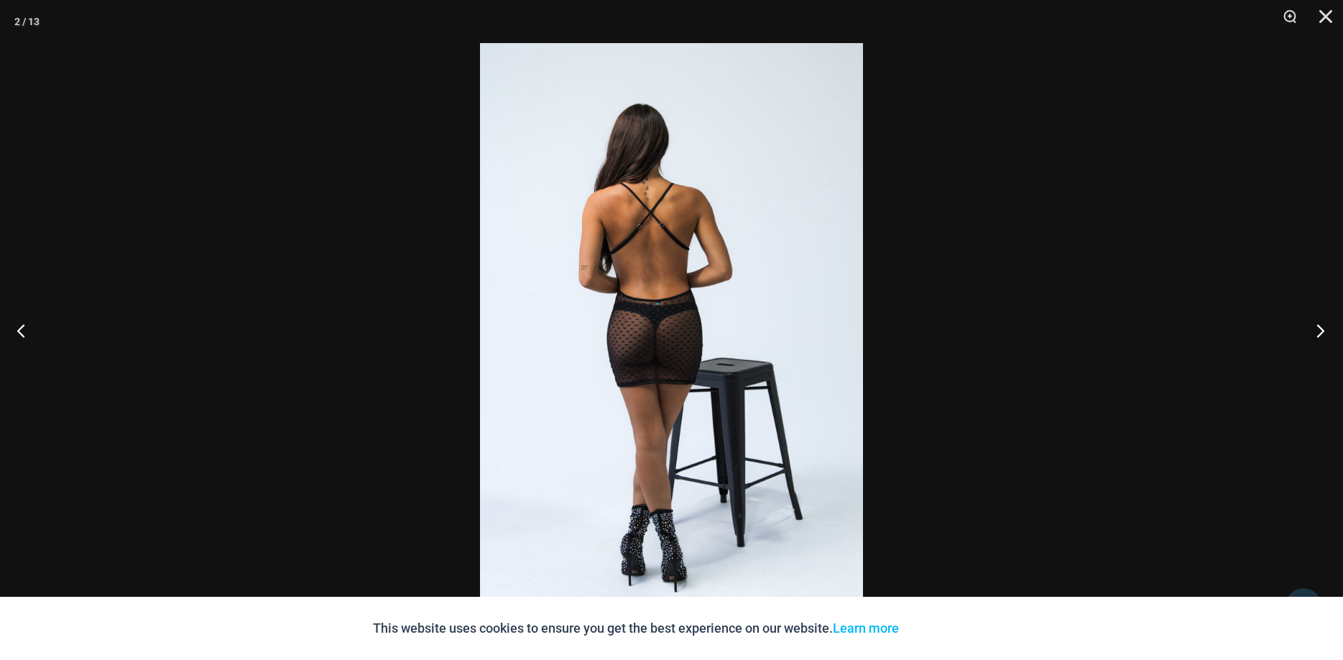
click at [1320, 325] on button "Next" at bounding box center [1316, 331] width 54 height 72
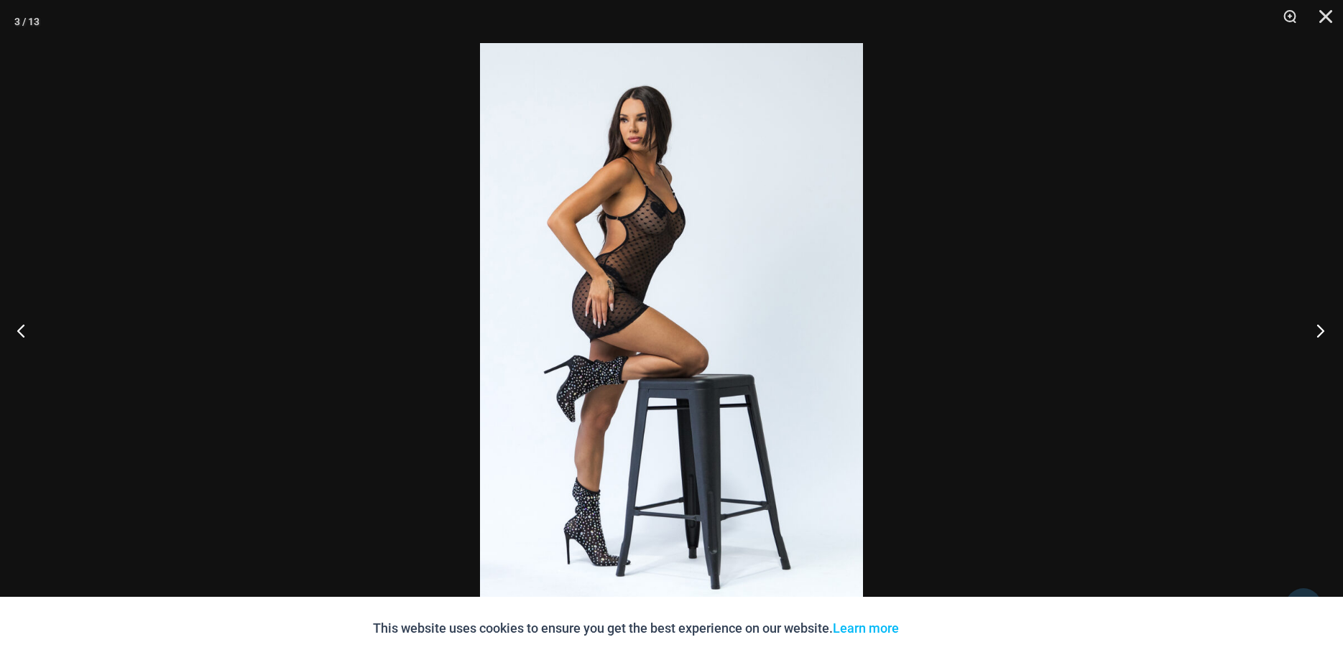
click at [1320, 325] on button "Next" at bounding box center [1316, 331] width 54 height 72
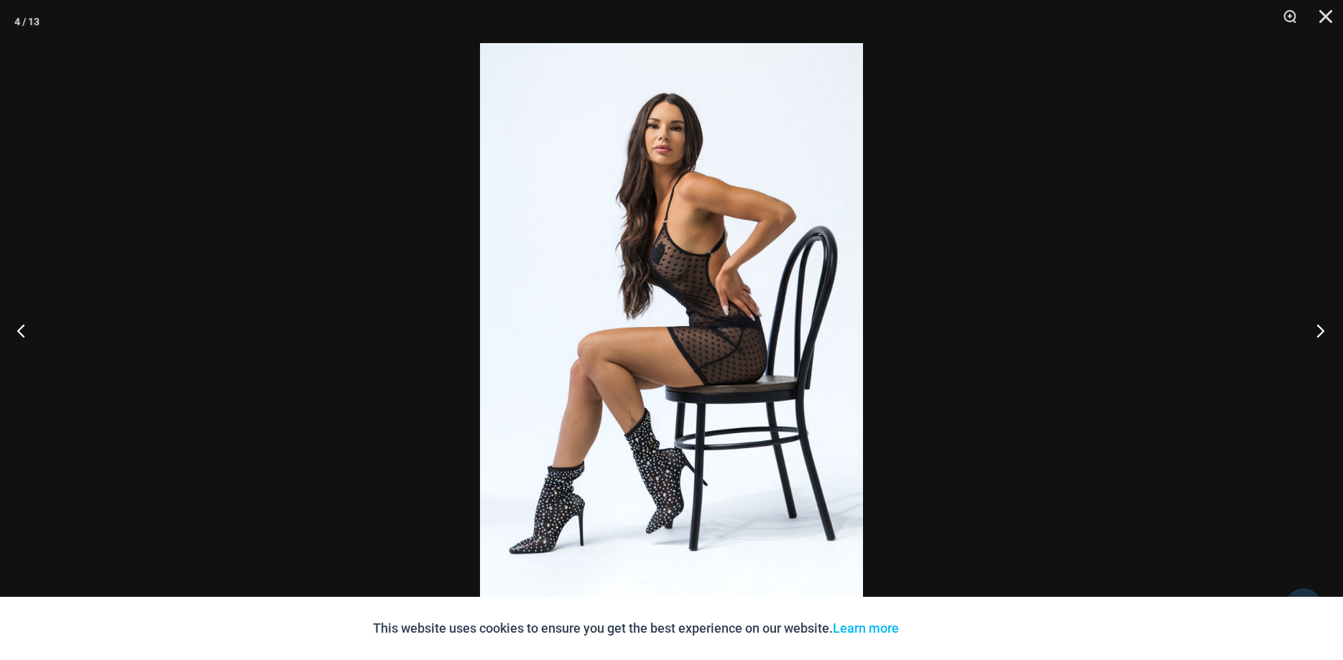
click at [1318, 324] on button "Next" at bounding box center [1316, 331] width 54 height 72
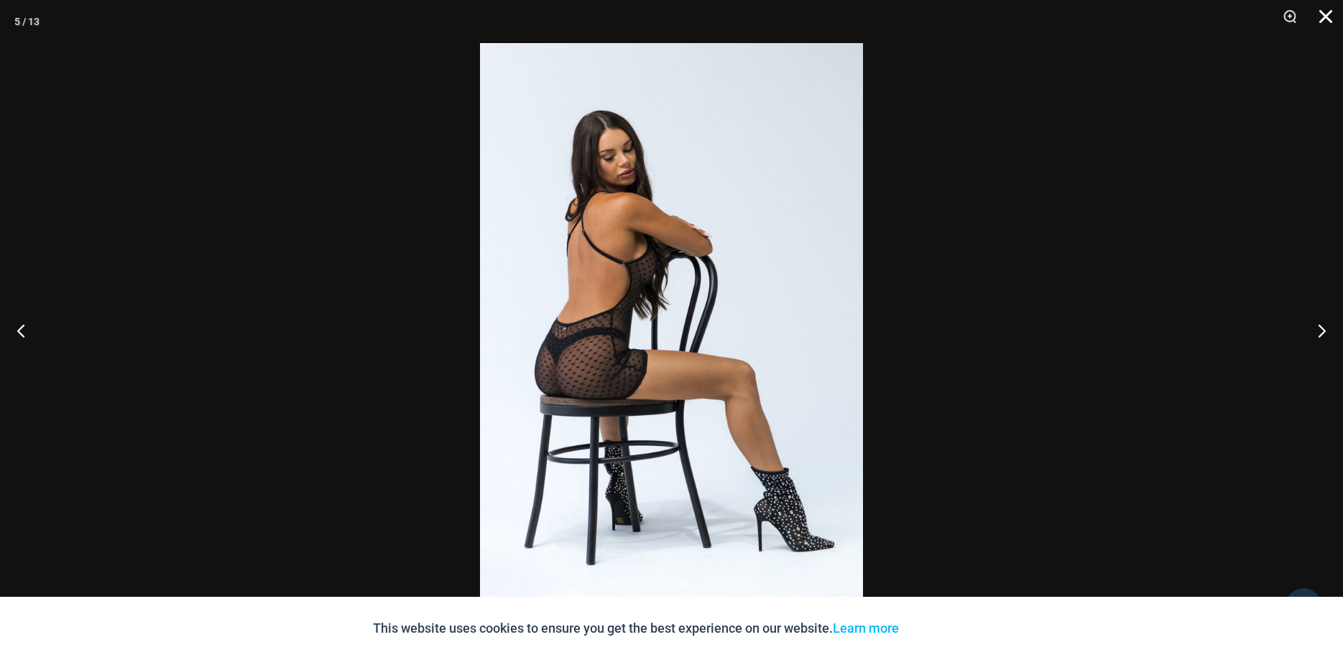
click at [1328, 21] on button "Close" at bounding box center [1320, 21] width 36 height 43
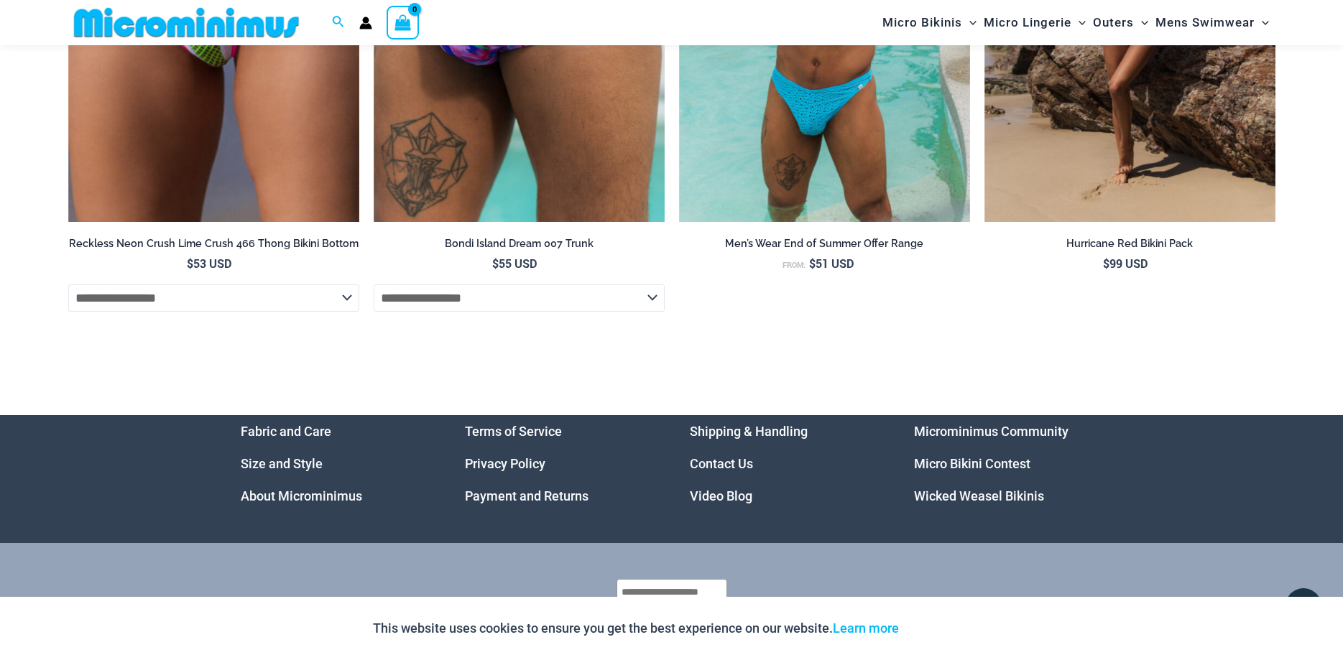
scroll to position [4905, 0]
